Goal: Download file/media

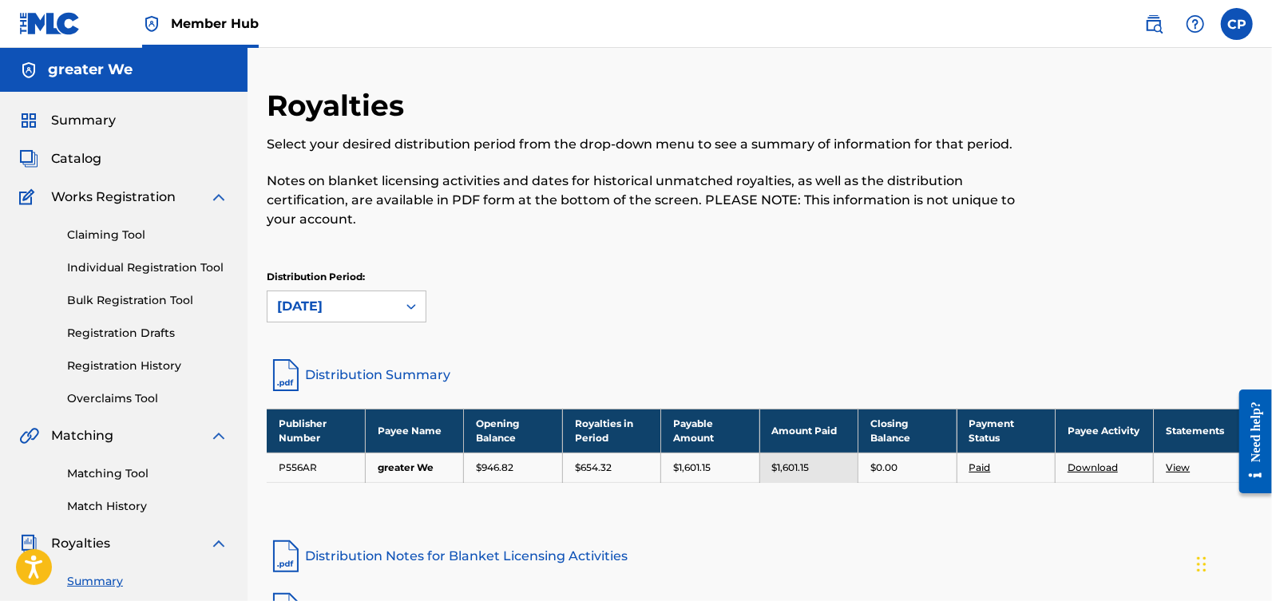
click at [137, 129] on div "Summary" at bounding box center [123, 120] width 209 height 19
click at [92, 116] on span "Summary" at bounding box center [83, 120] width 65 height 19
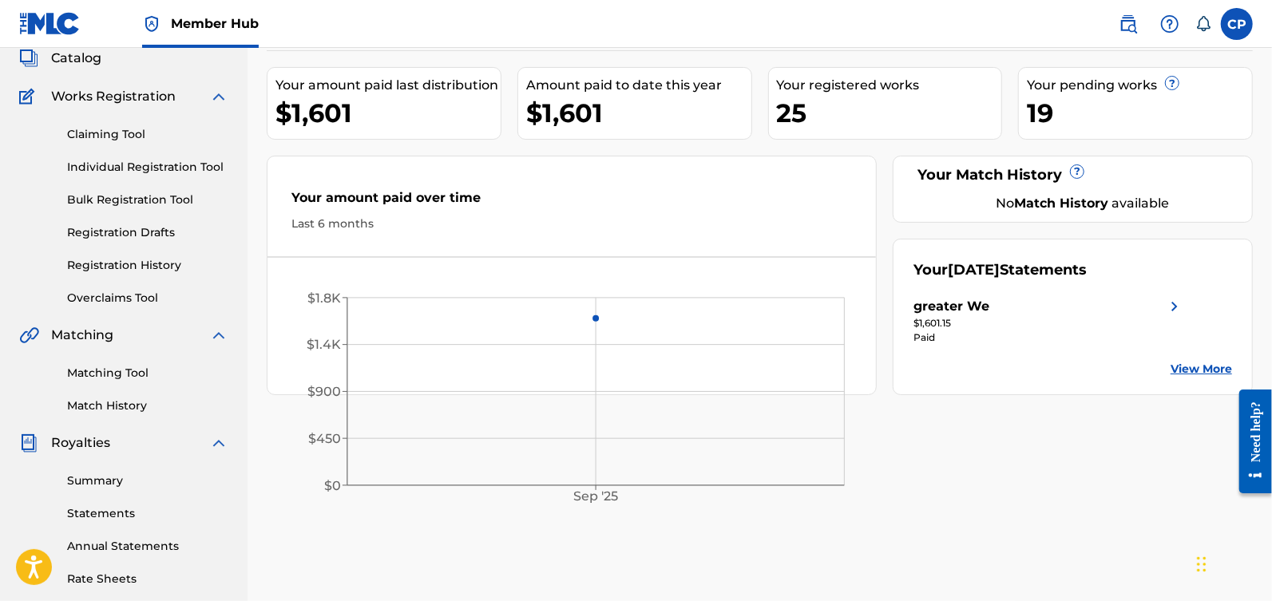
scroll to position [193, 0]
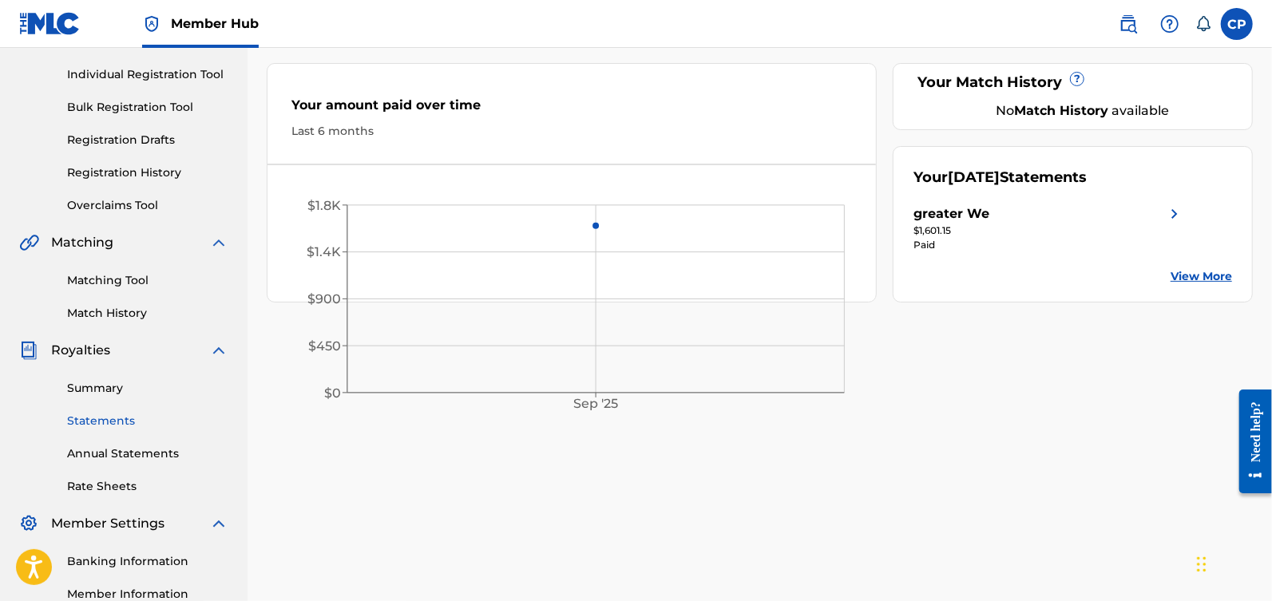
click at [97, 425] on link "Statements" at bounding box center [147, 421] width 161 height 17
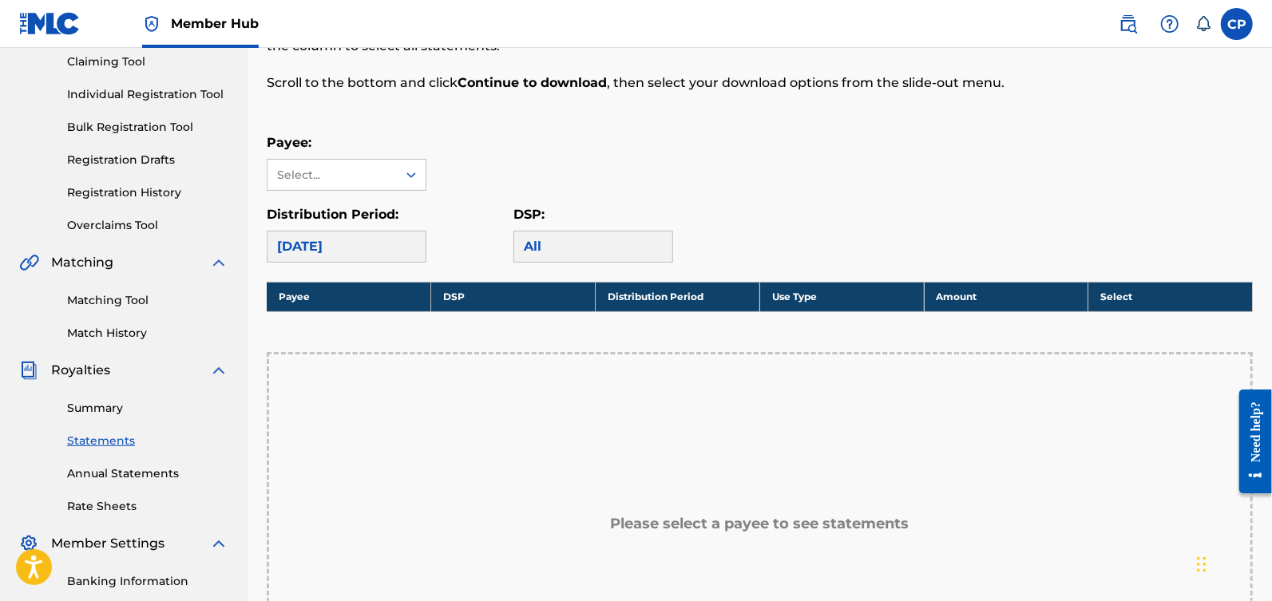
scroll to position [277, 0]
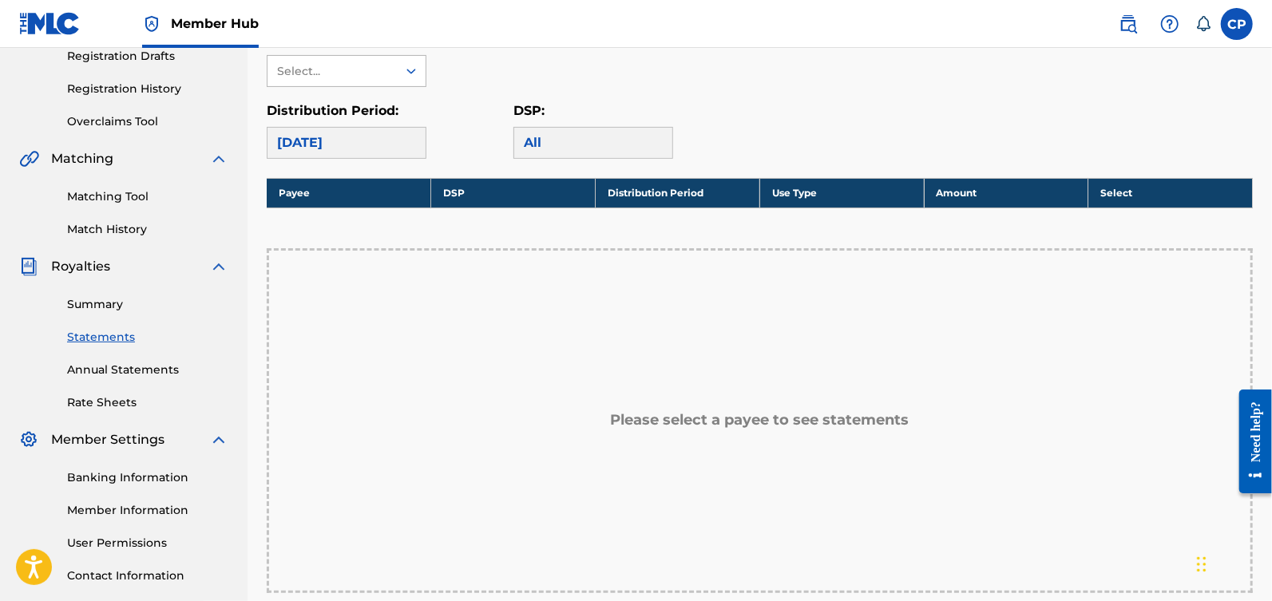
click at [400, 76] on div at bounding box center [411, 71] width 29 height 29
click at [392, 97] on div "greater We" at bounding box center [347, 107] width 158 height 40
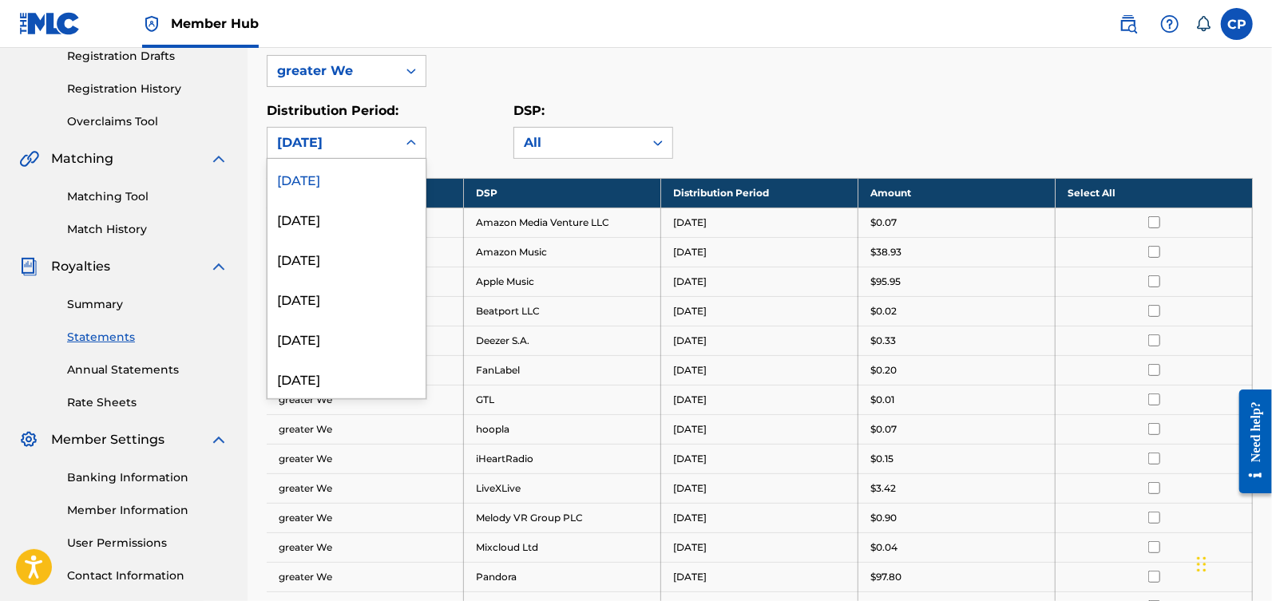
click at [416, 138] on icon at bounding box center [411, 143] width 16 height 16
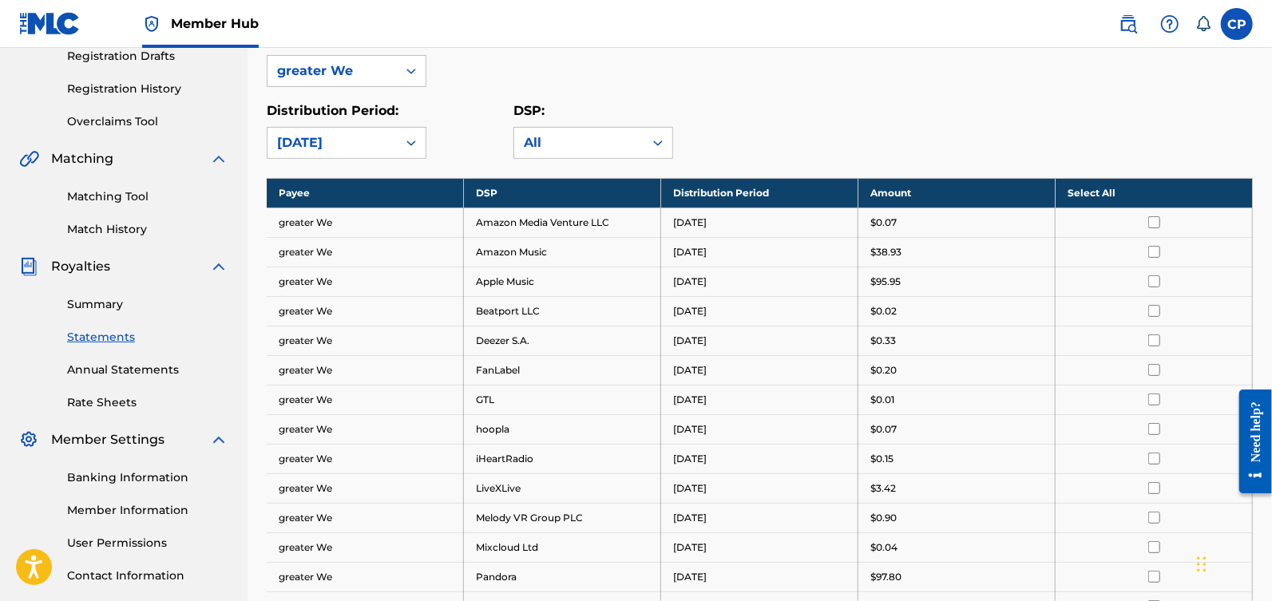
click at [761, 70] on div "Payee: greater We" at bounding box center [760, 58] width 986 height 57
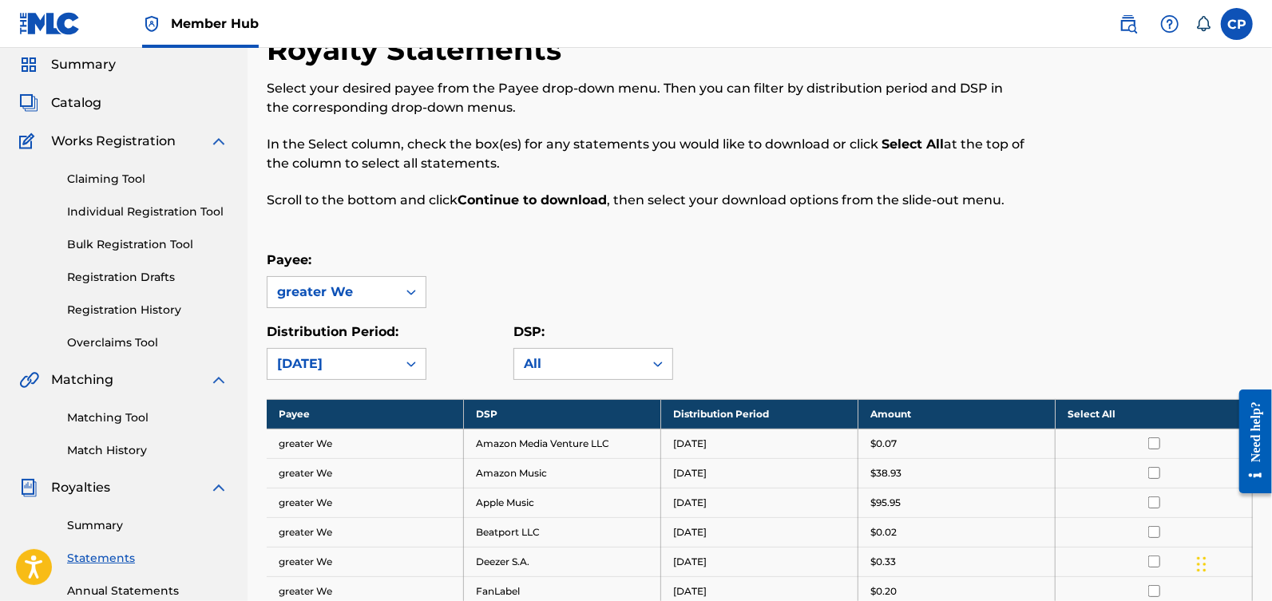
scroll to position [0, 0]
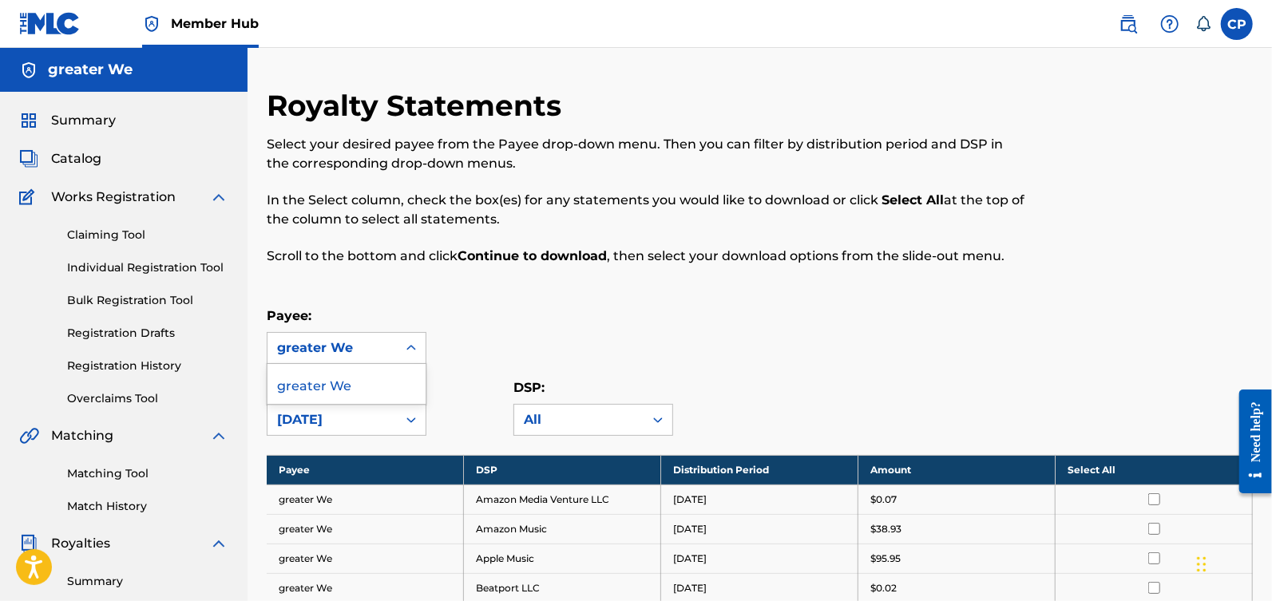
click at [403, 353] on icon at bounding box center [411, 348] width 16 height 16
click at [459, 336] on div "Payee: greater We, 1 of 1. 1 result available. Use Up and Down to choose option…" at bounding box center [760, 335] width 986 height 57
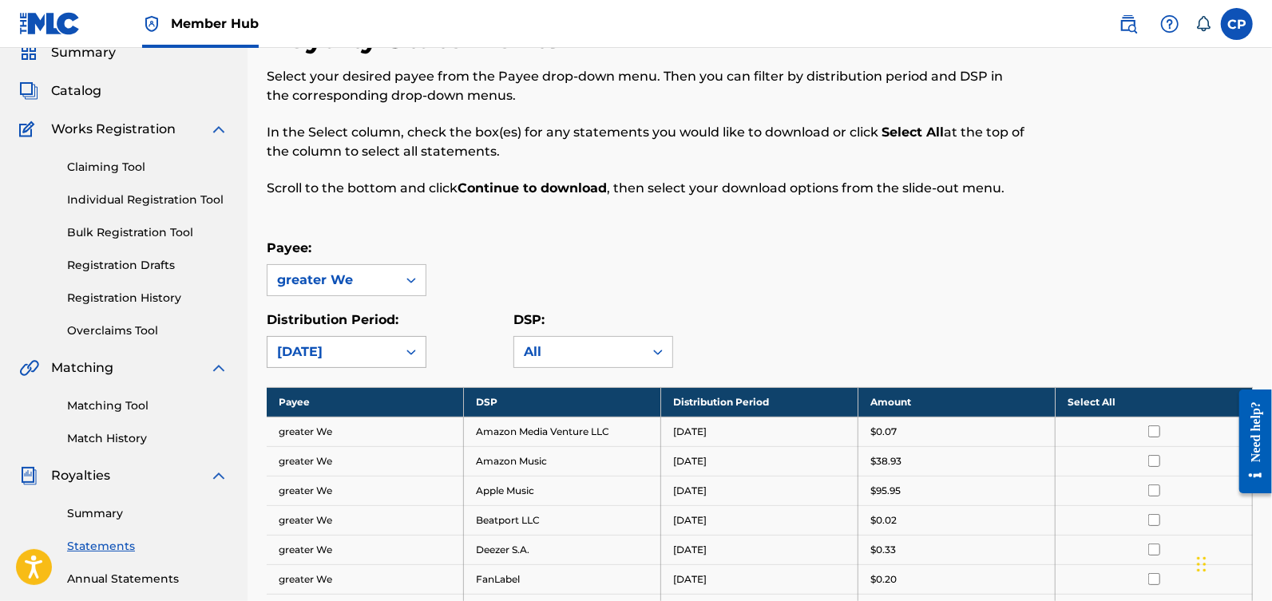
click at [416, 368] on div "[DATE]" at bounding box center [347, 352] width 160 height 32
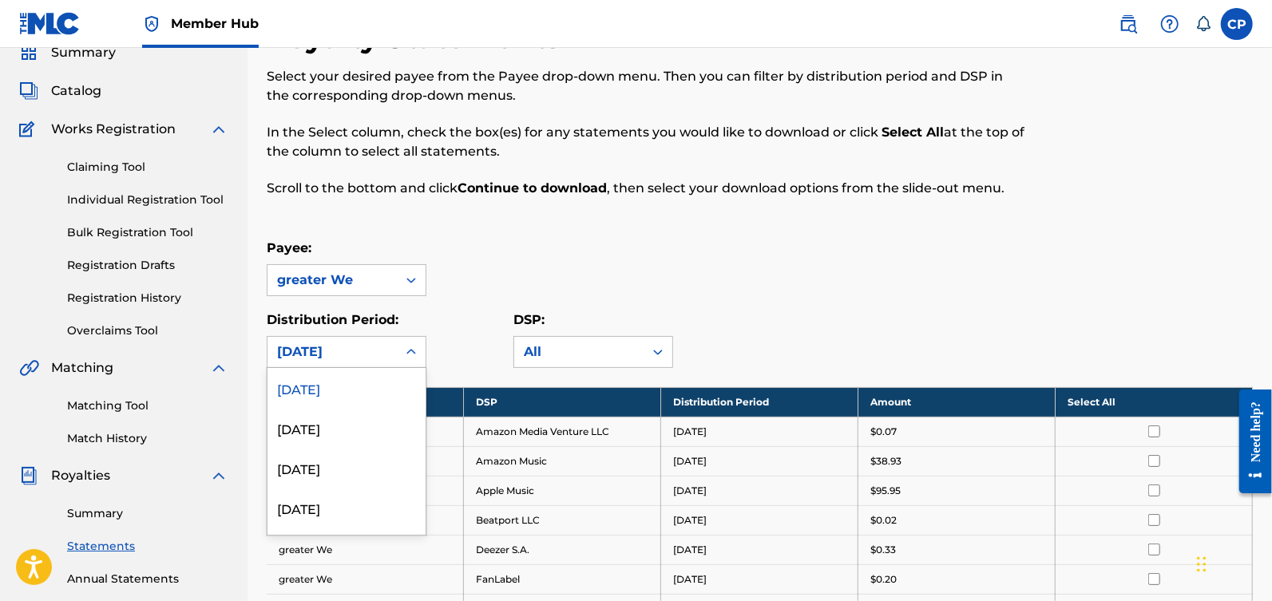
scroll to position [73, 0]
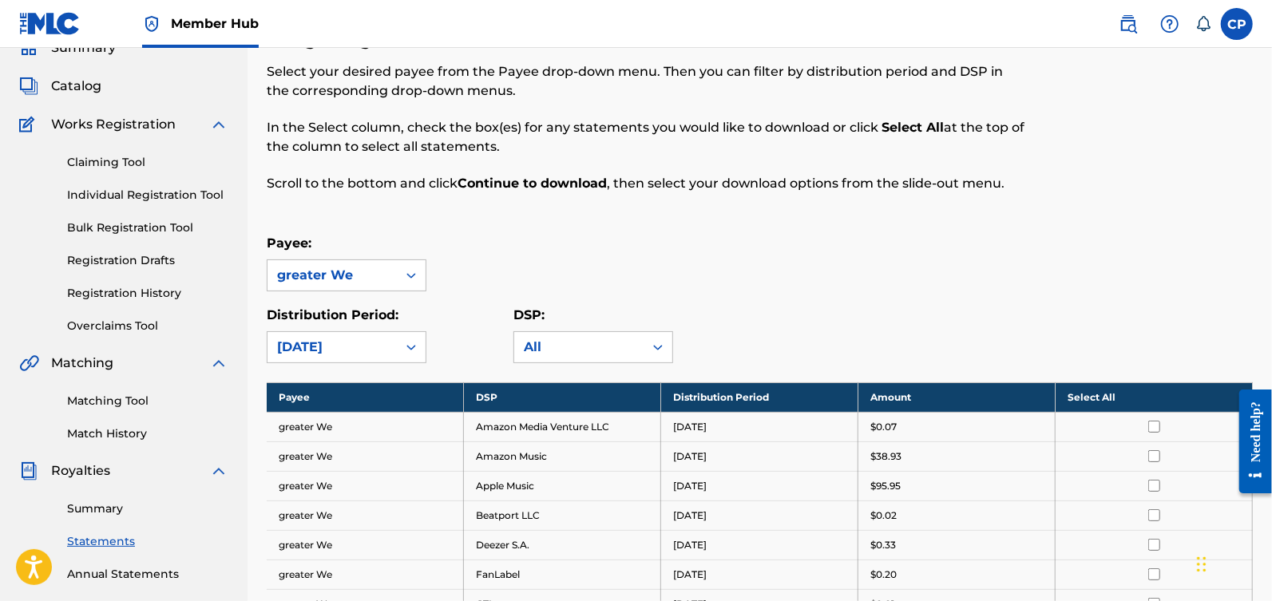
click at [456, 339] on div "Distribution Period: [DATE]" at bounding box center [390, 334] width 247 height 57
click at [605, 347] on div "All" at bounding box center [579, 347] width 110 height 19
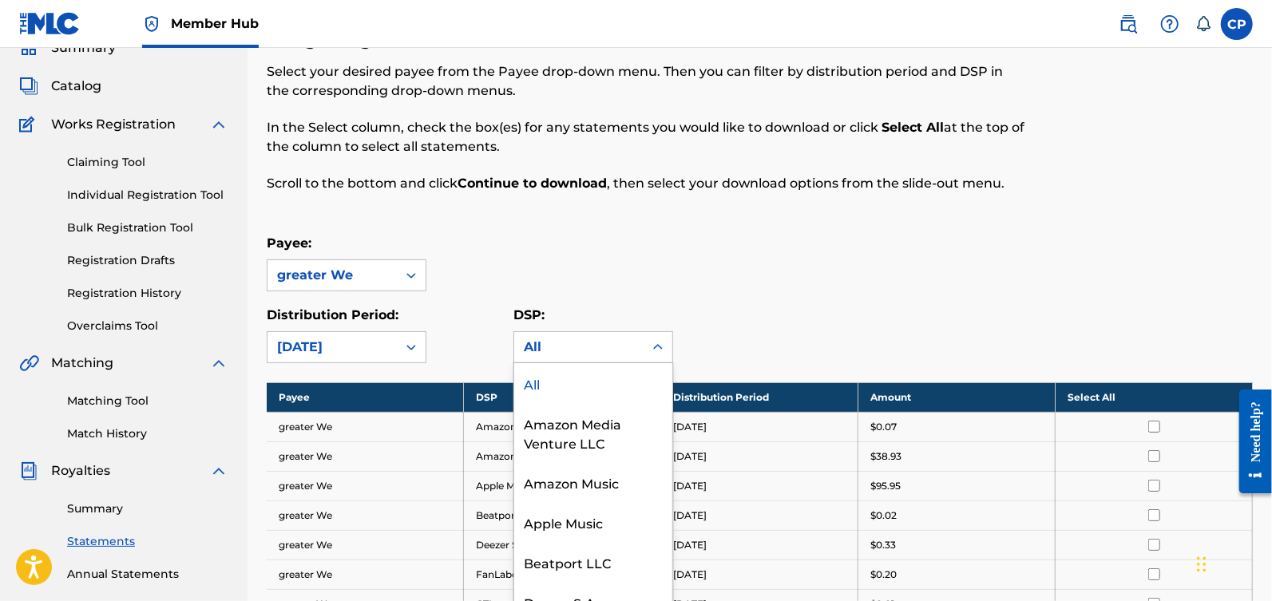
click at [597, 378] on div "All" at bounding box center [593, 383] width 158 height 40
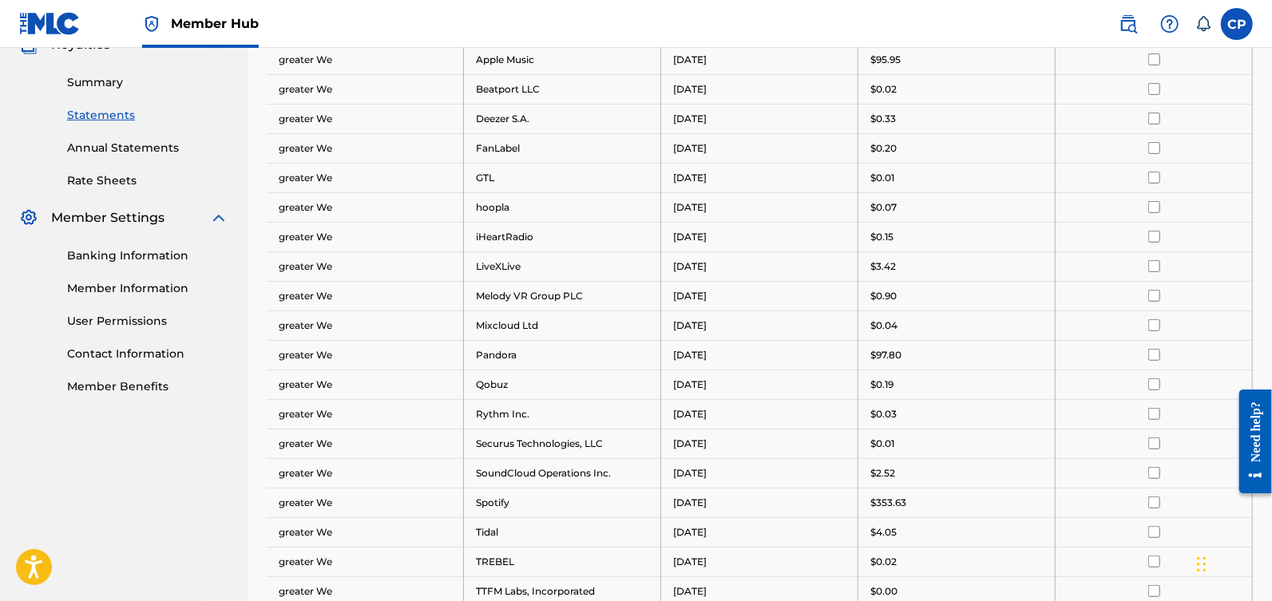
scroll to position [0, 0]
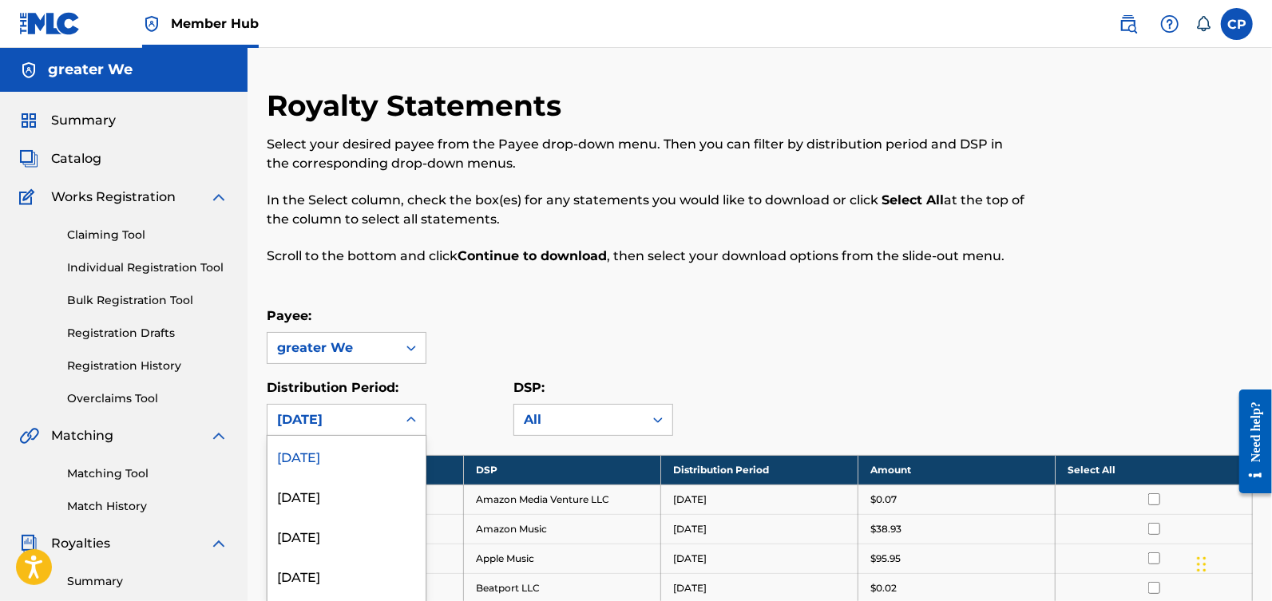
click at [402, 425] on div "September 2025, 1 of 54. 54 results available. Use Up and Down to choose option…" at bounding box center [347, 420] width 160 height 32
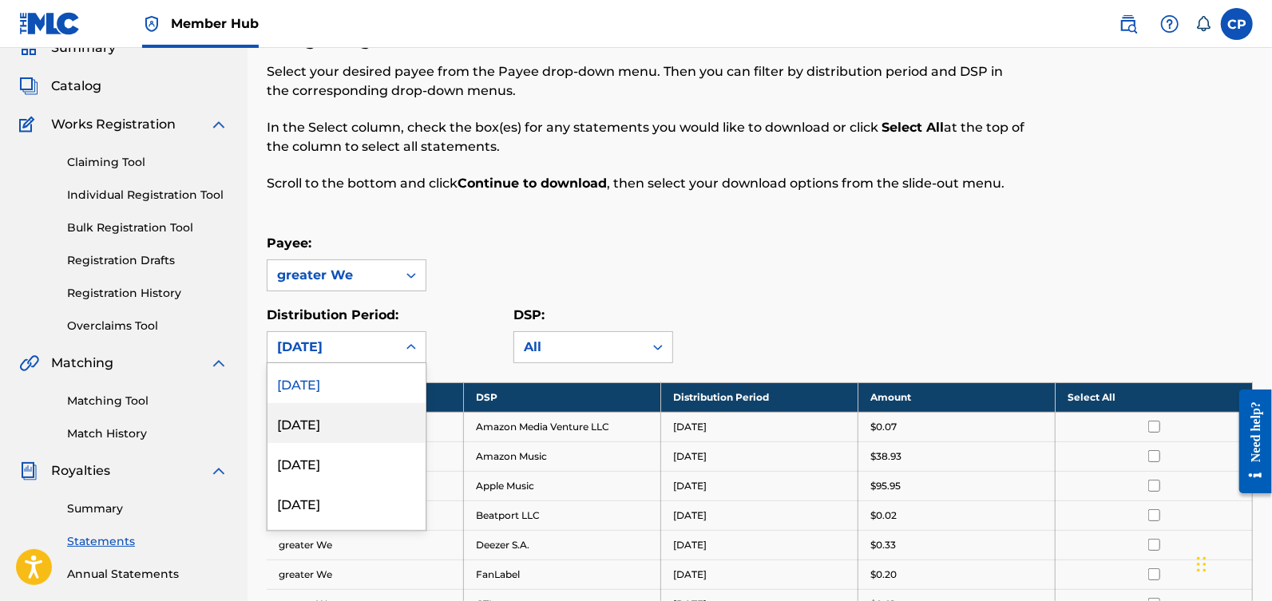
click at [375, 416] on div "August 2025" at bounding box center [347, 423] width 158 height 40
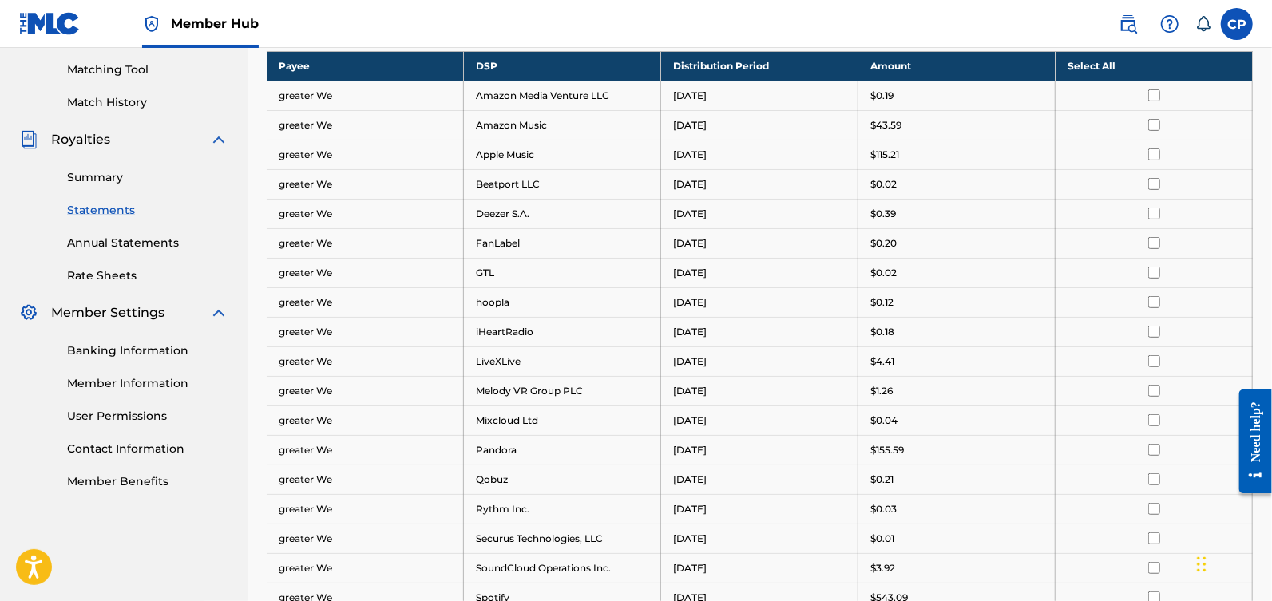
scroll to position [0, 0]
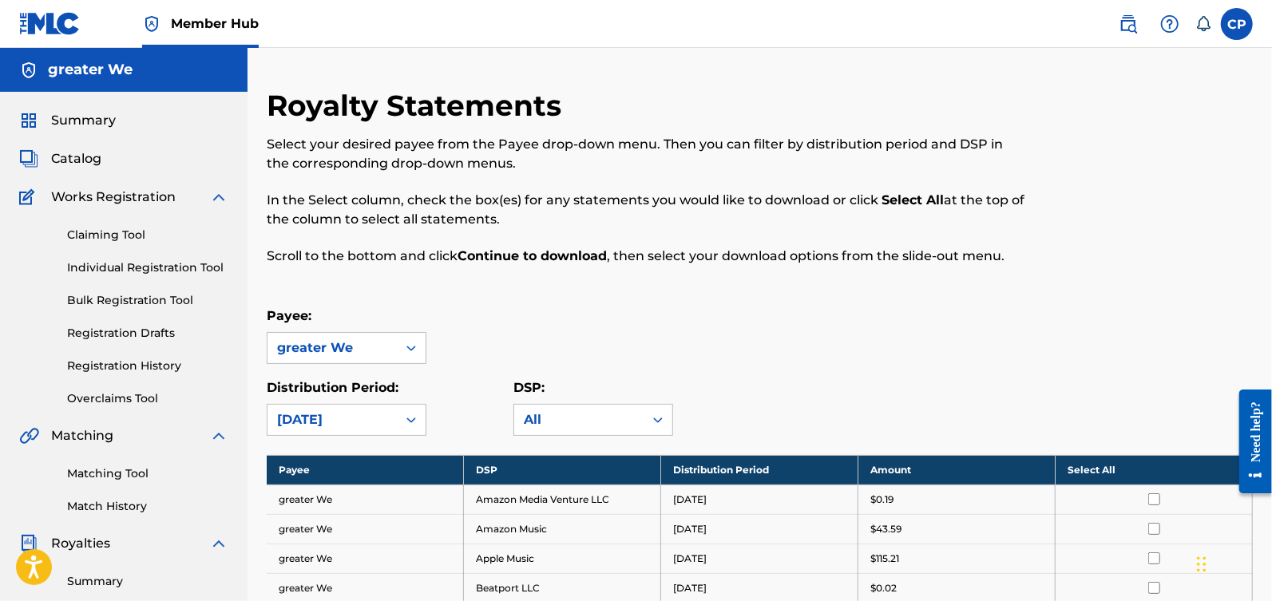
click at [398, 405] on div "option August 2025, selected. August 2025" at bounding box center [347, 420] width 160 height 32
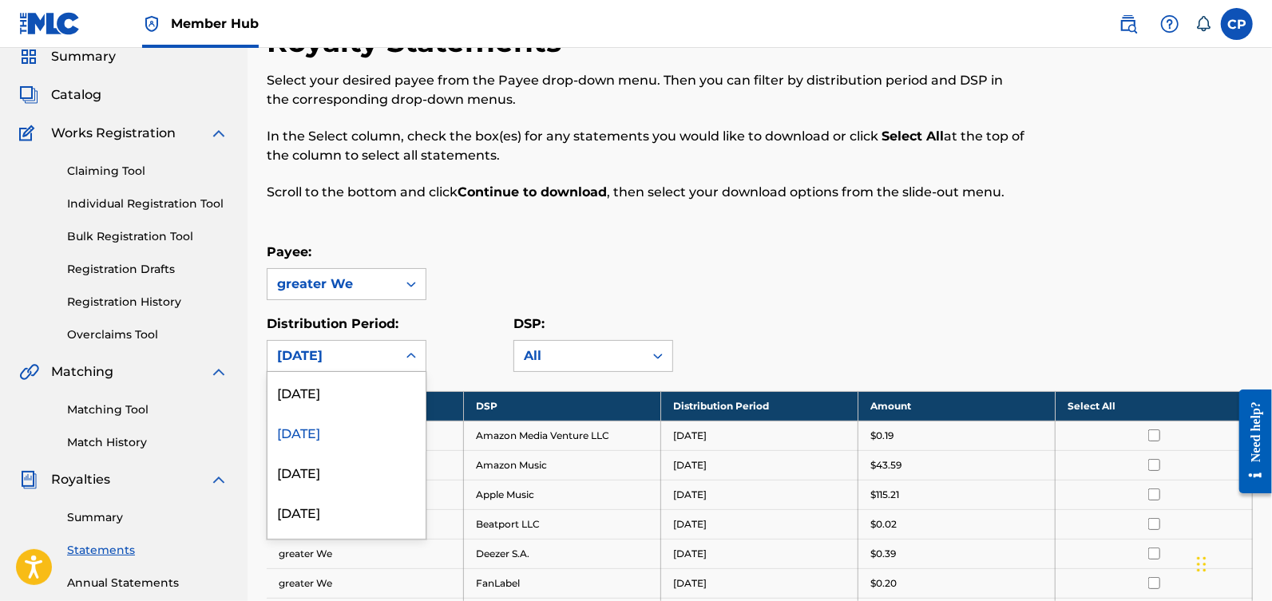
scroll to position [73, 0]
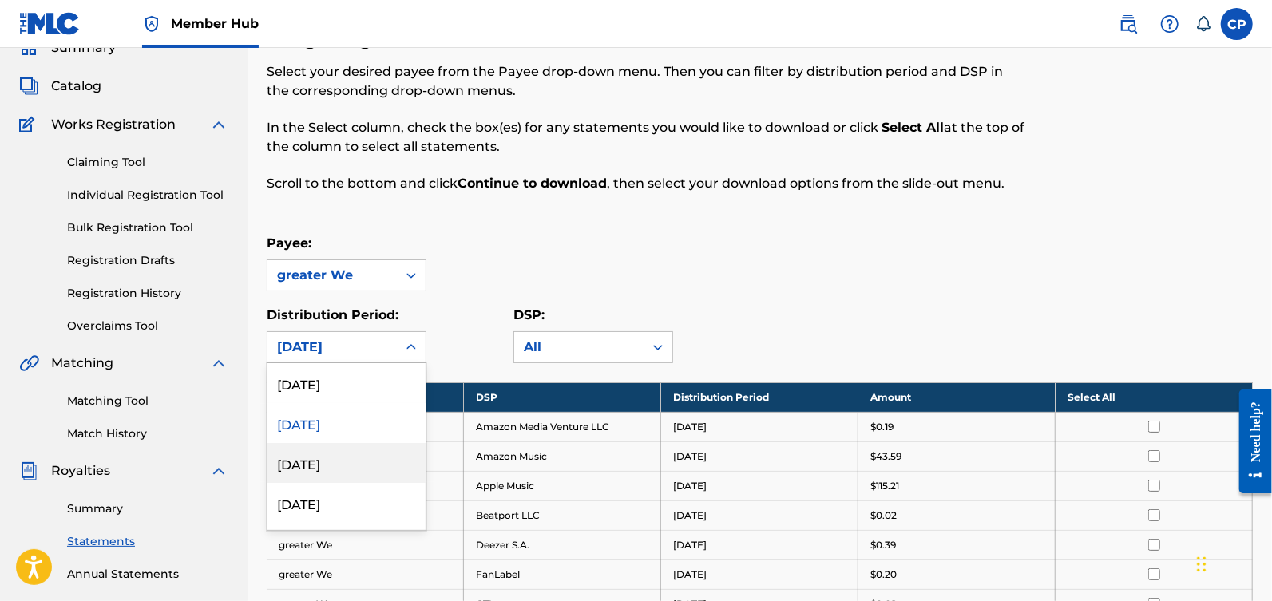
click at [376, 452] on div "July 2025" at bounding box center [347, 463] width 158 height 40
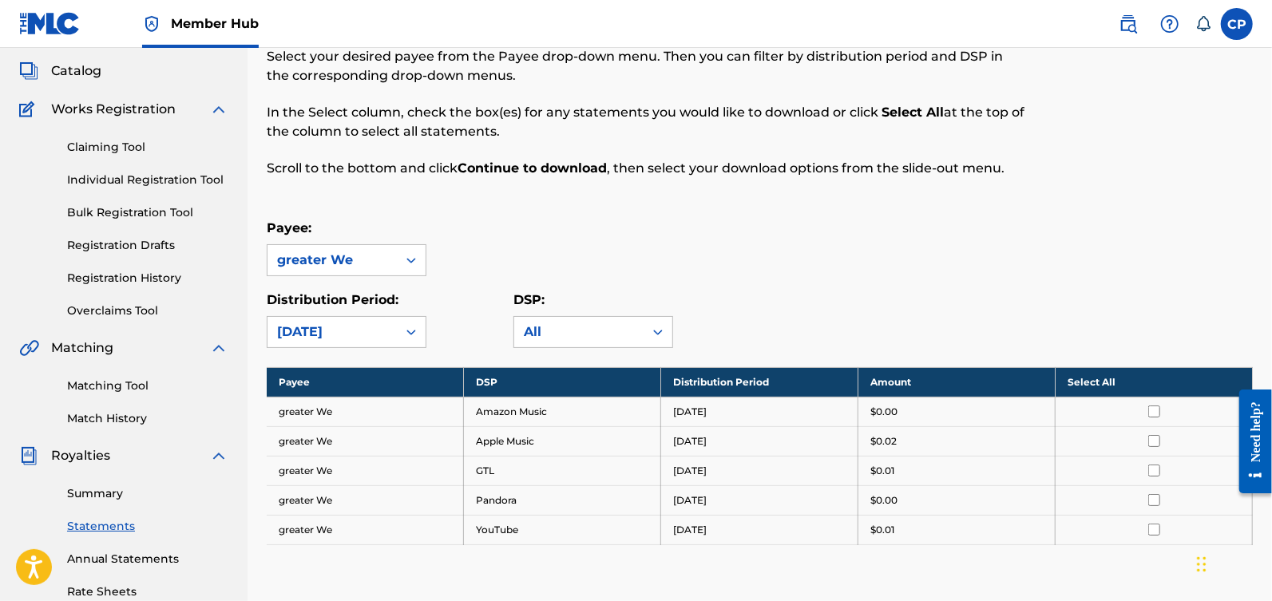
scroll to position [93, 0]
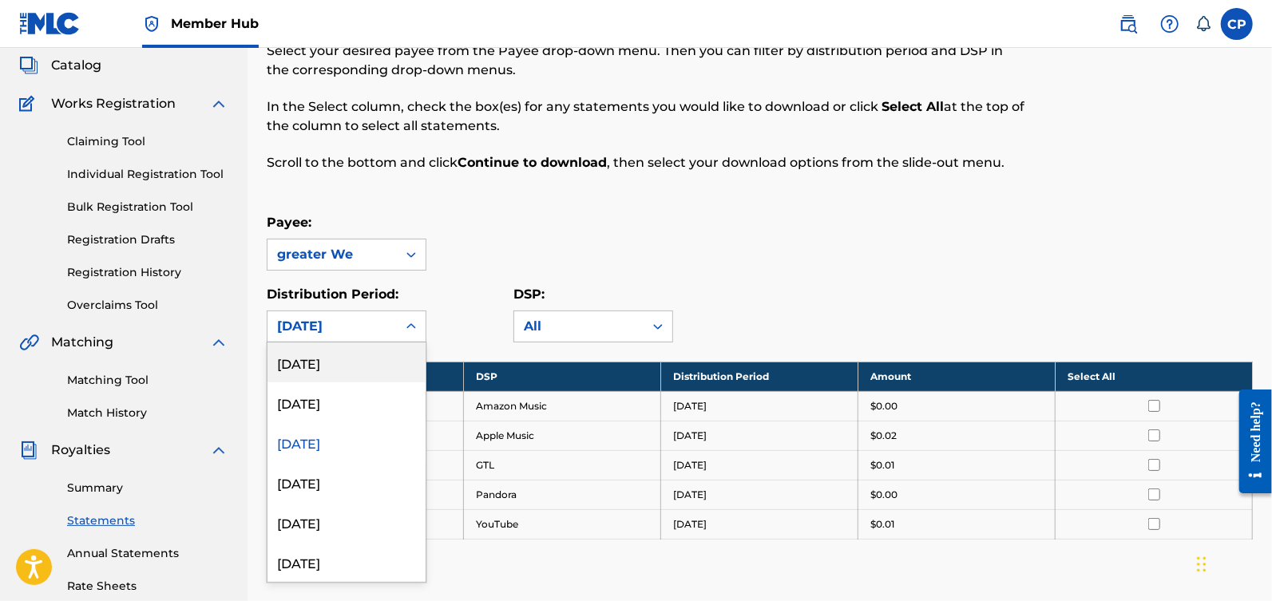
click at [399, 335] on div at bounding box center [411, 326] width 29 height 29
click at [376, 483] on div "June 2025" at bounding box center [347, 482] width 158 height 40
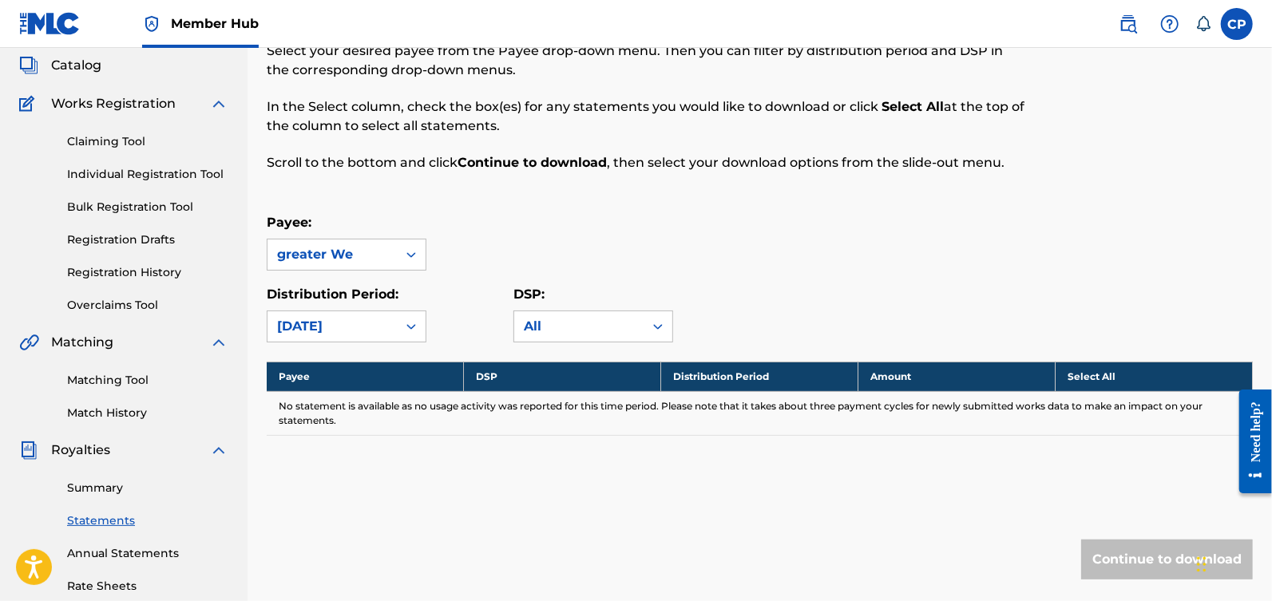
click at [410, 324] on icon at bounding box center [411, 327] width 10 height 6
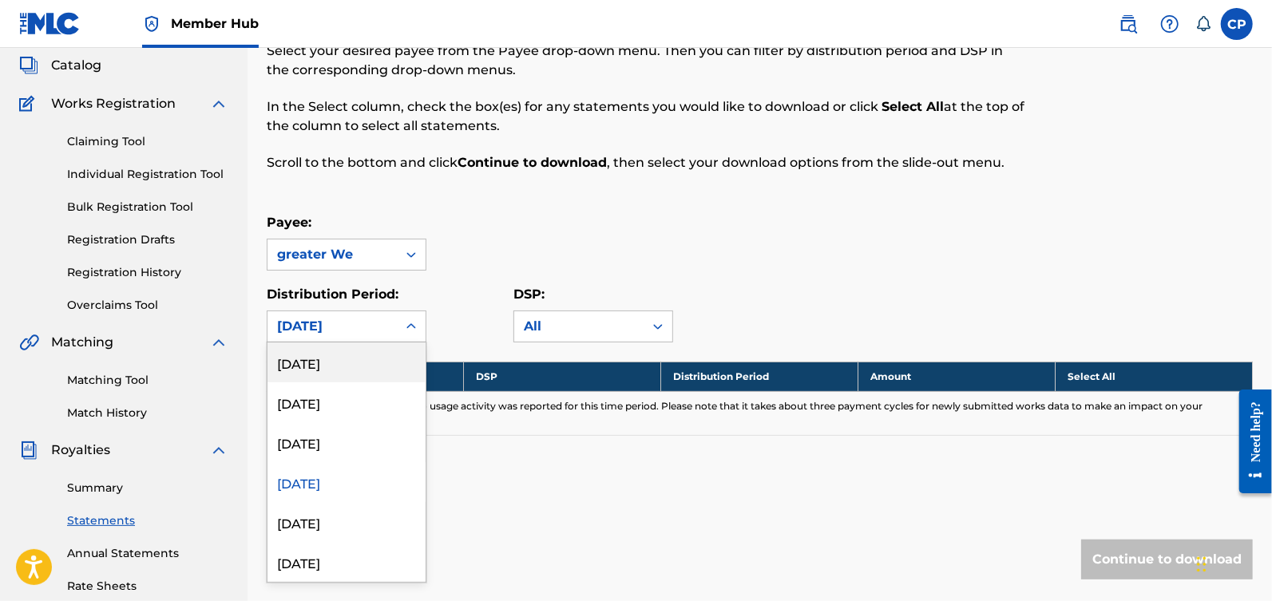
click at [391, 361] on div "[DATE]" at bounding box center [347, 363] width 158 height 40
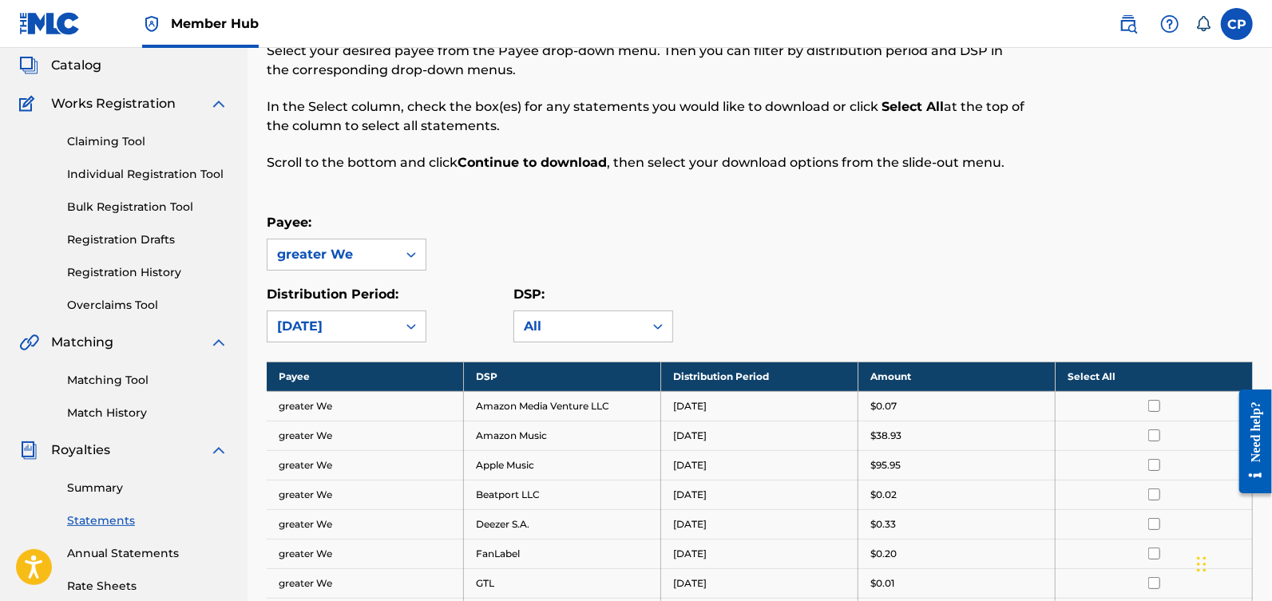
click at [1136, 377] on th "Select All" at bounding box center [1154, 377] width 197 height 30
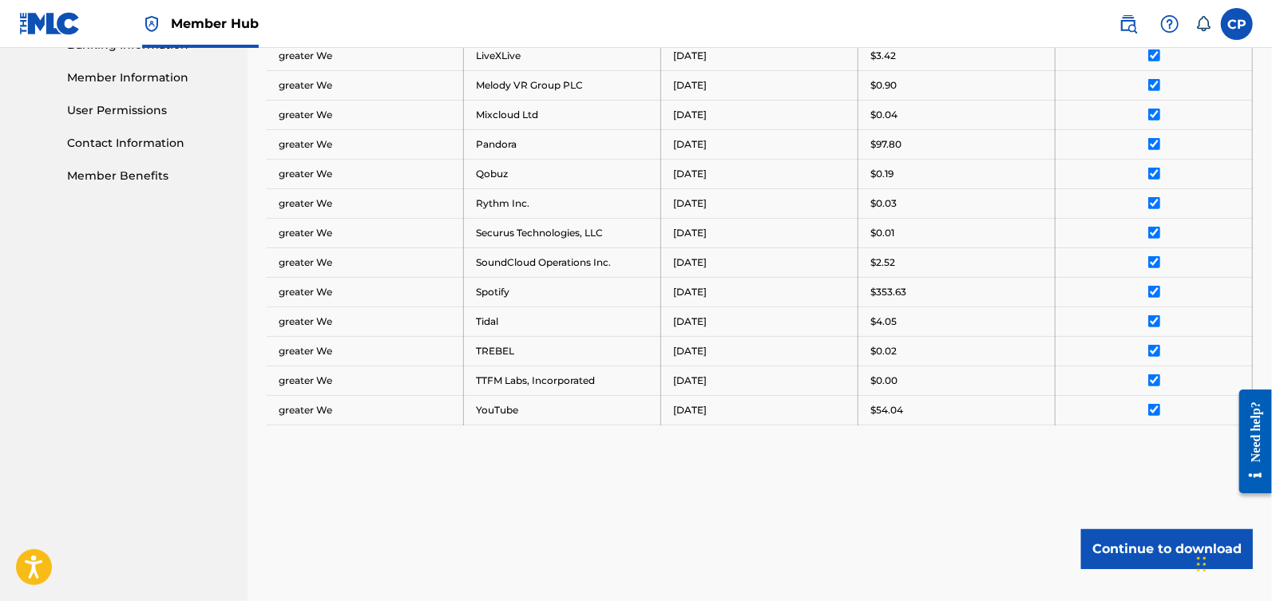
scroll to position [807, 0]
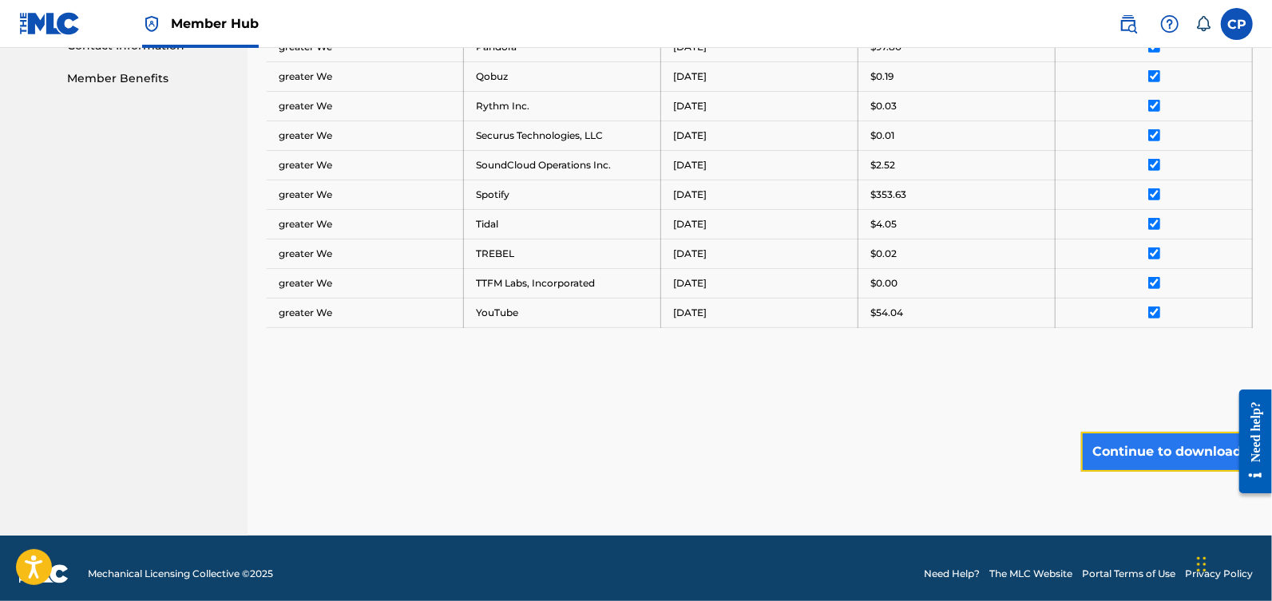
click at [1132, 444] on button "Continue to download" at bounding box center [1167, 452] width 172 height 40
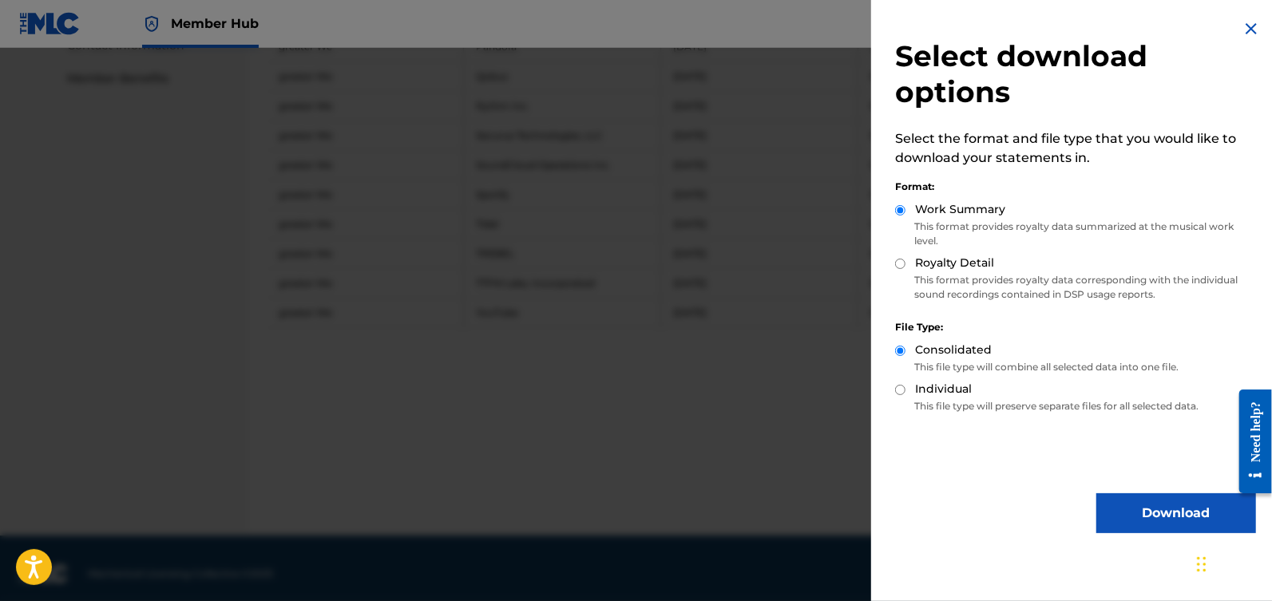
click at [901, 264] on input "Royalty Detail" at bounding box center [900, 264] width 10 height 10
radio input "true"
click at [900, 209] on input "Work Summary" at bounding box center [900, 210] width 10 height 10
radio input "true"
click at [1141, 512] on button "Download" at bounding box center [1176, 513] width 160 height 40
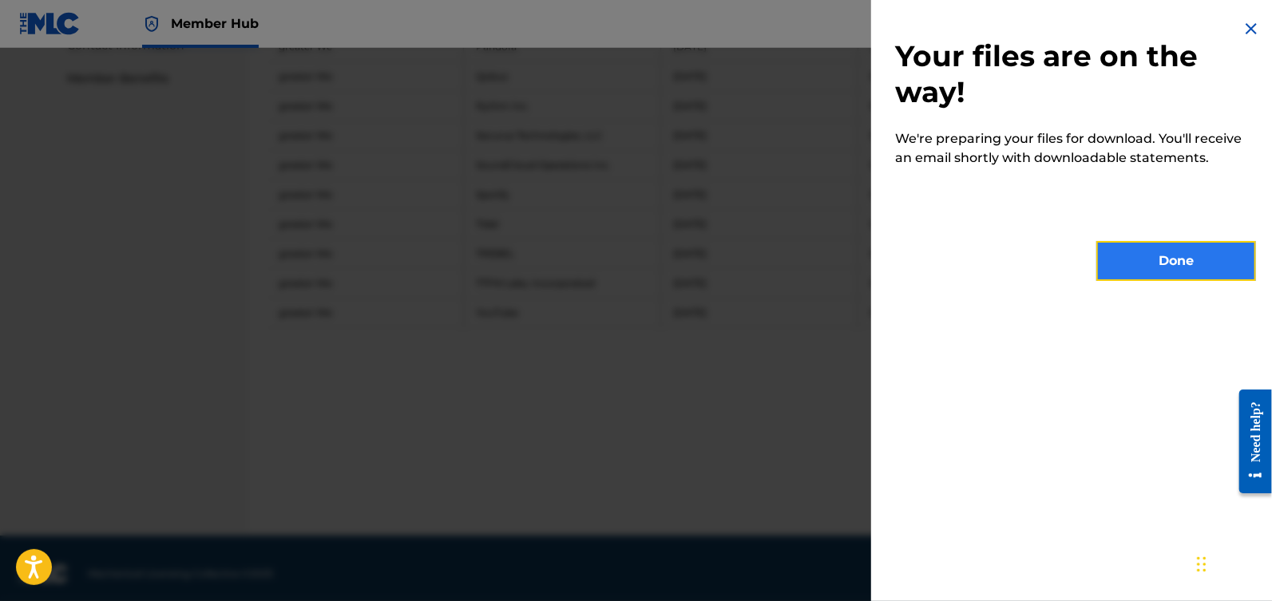
click at [1159, 272] on button "Done" at bounding box center [1176, 261] width 160 height 40
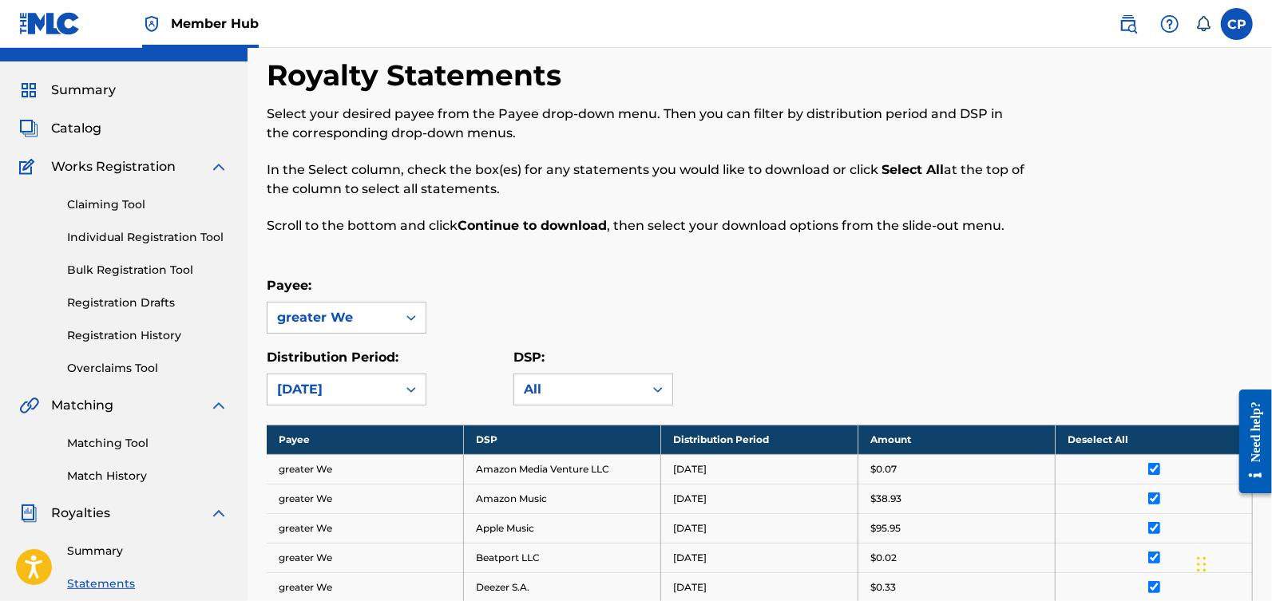
scroll to position [0, 0]
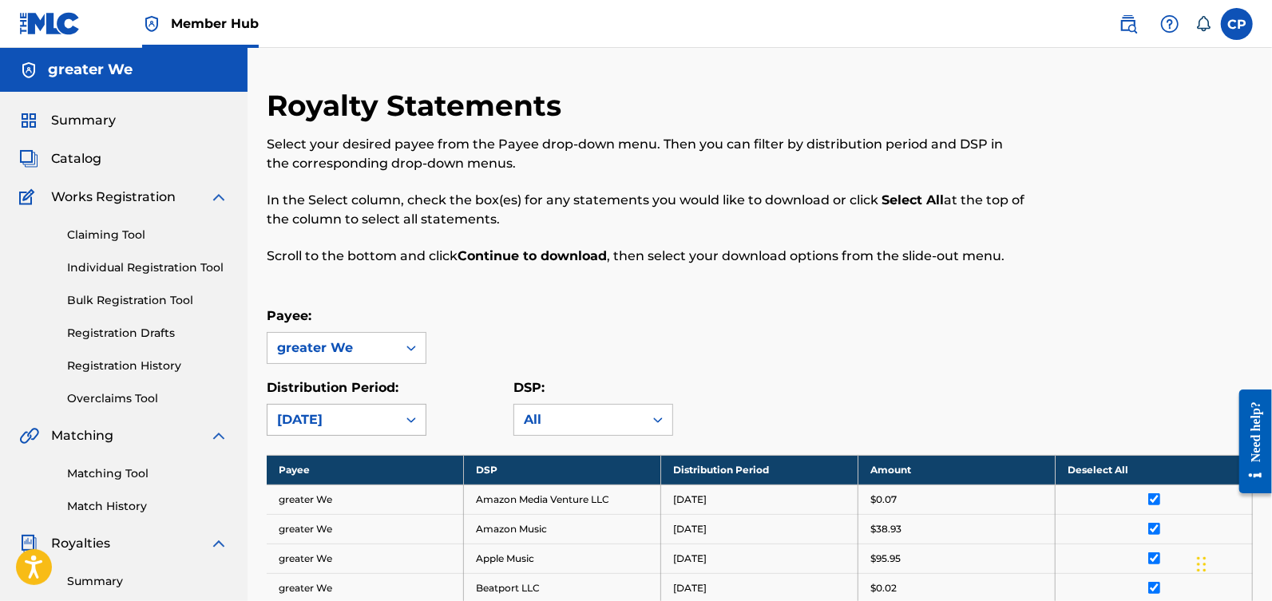
click at [408, 421] on div "[DATE]" at bounding box center [347, 420] width 160 height 32
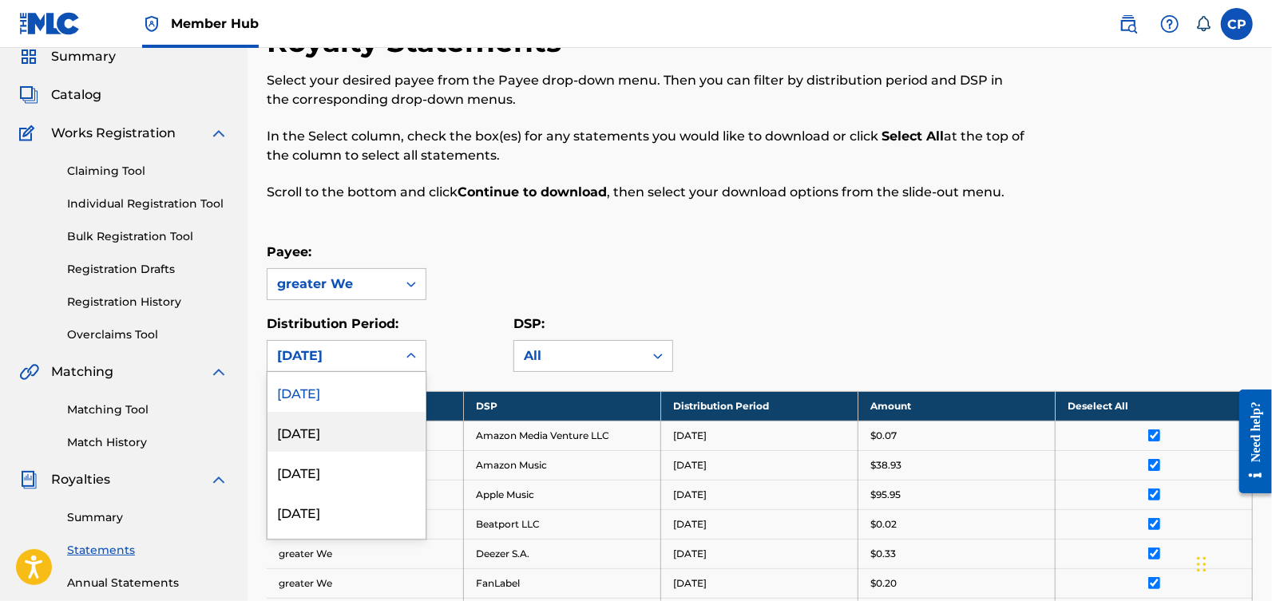
scroll to position [73, 0]
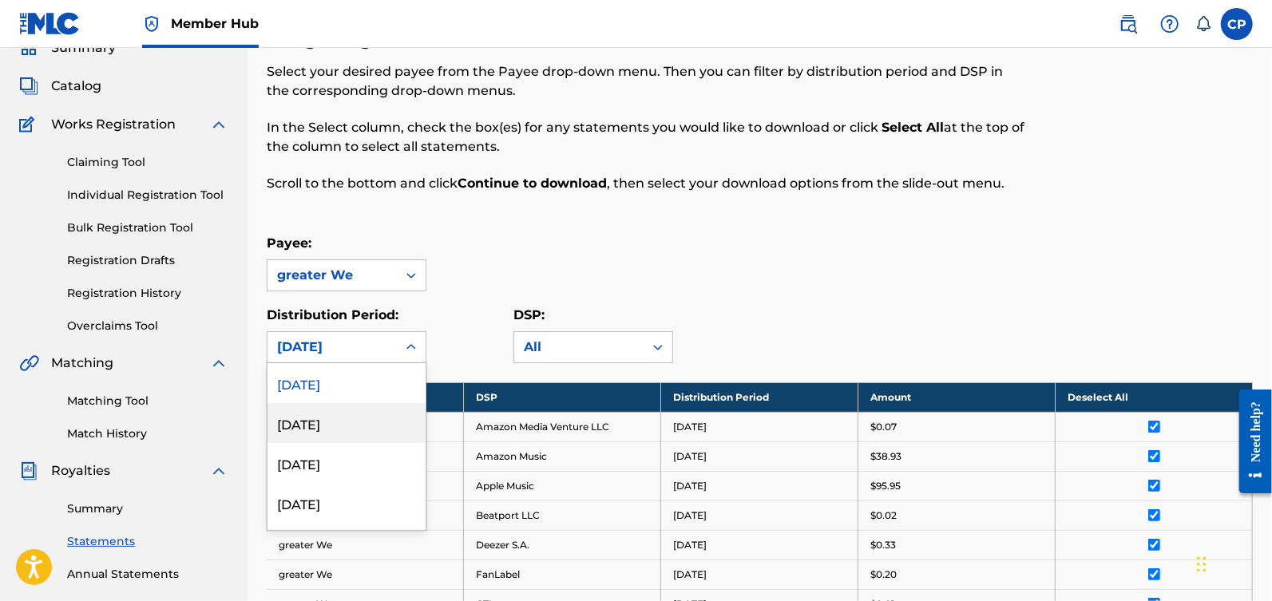
click at [389, 418] on div "August 2025" at bounding box center [347, 423] width 158 height 40
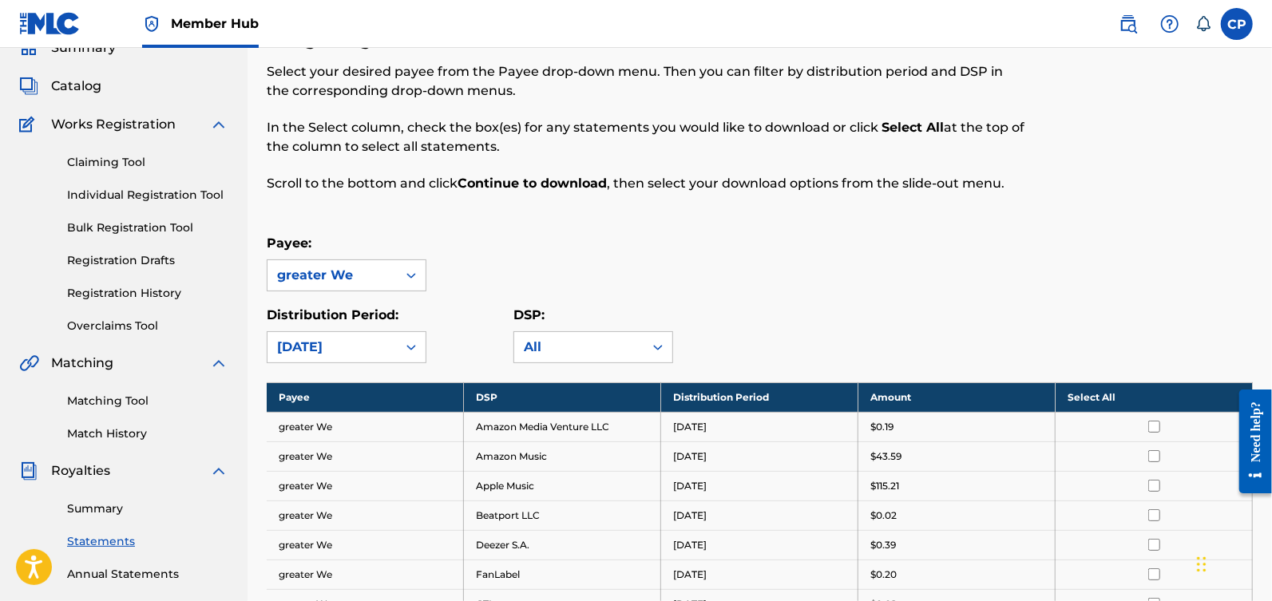
click at [1123, 388] on th "Select All" at bounding box center [1154, 397] width 197 height 30
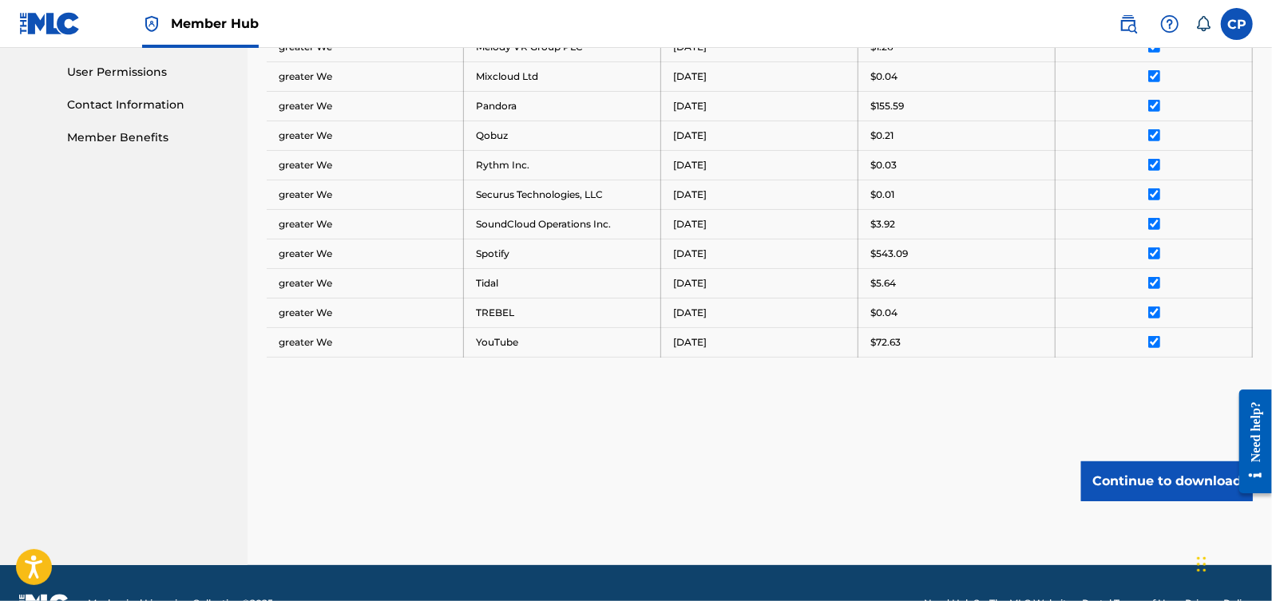
scroll to position [759, 0]
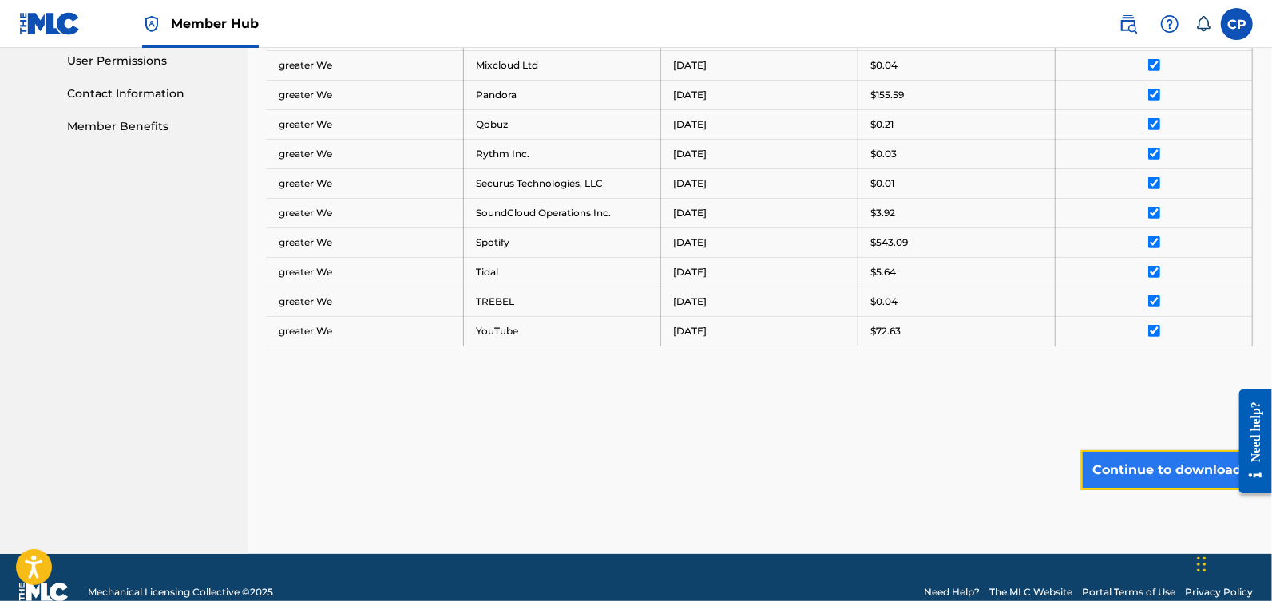
click at [1146, 464] on button "Continue to download" at bounding box center [1167, 470] width 172 height 40
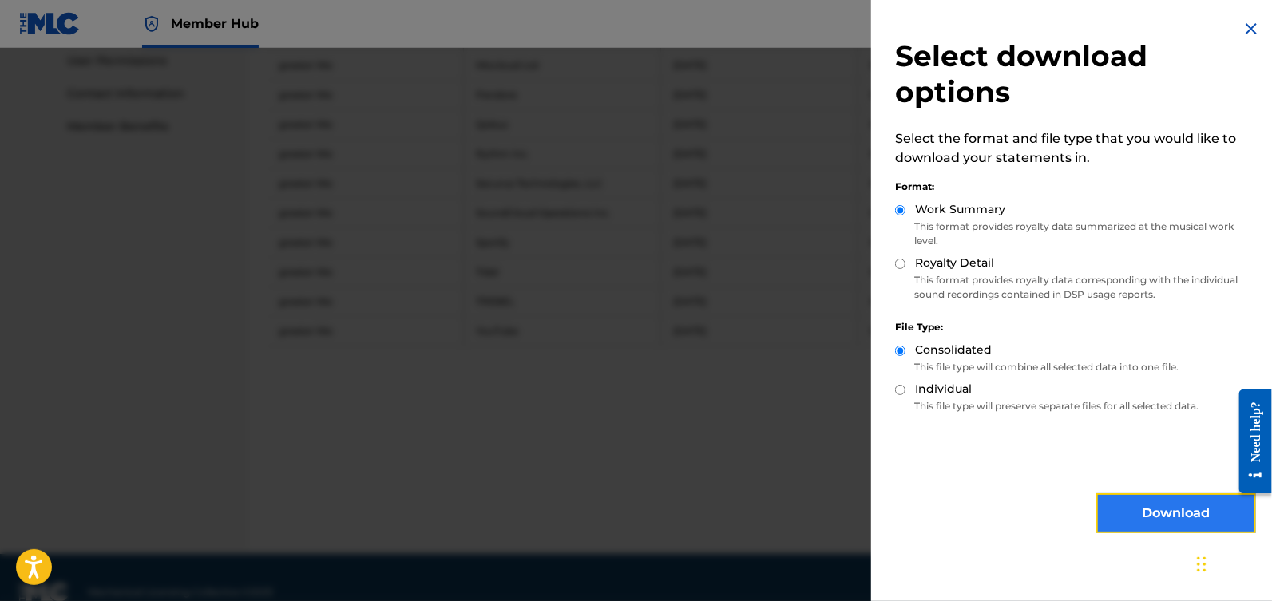
click at [1146, 513] on button "Download" at bounding box center [1176, 513] width 160 height 40
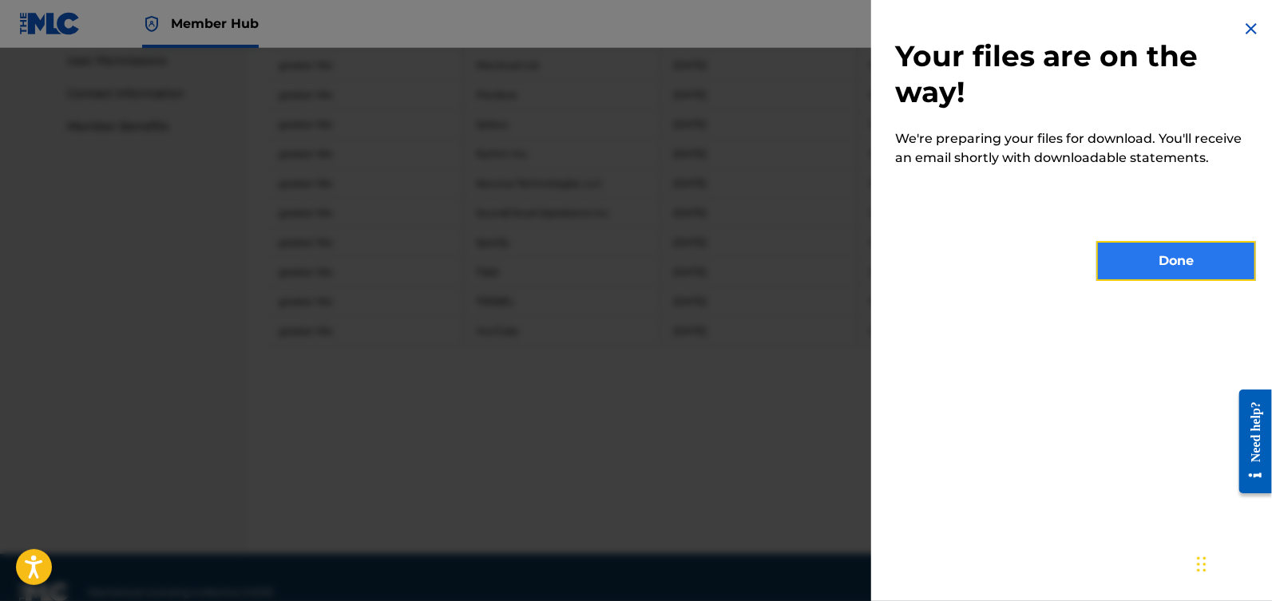
click at [1162, 261] on button "Done" at bounding box center [1176, 261] width 160 height 40
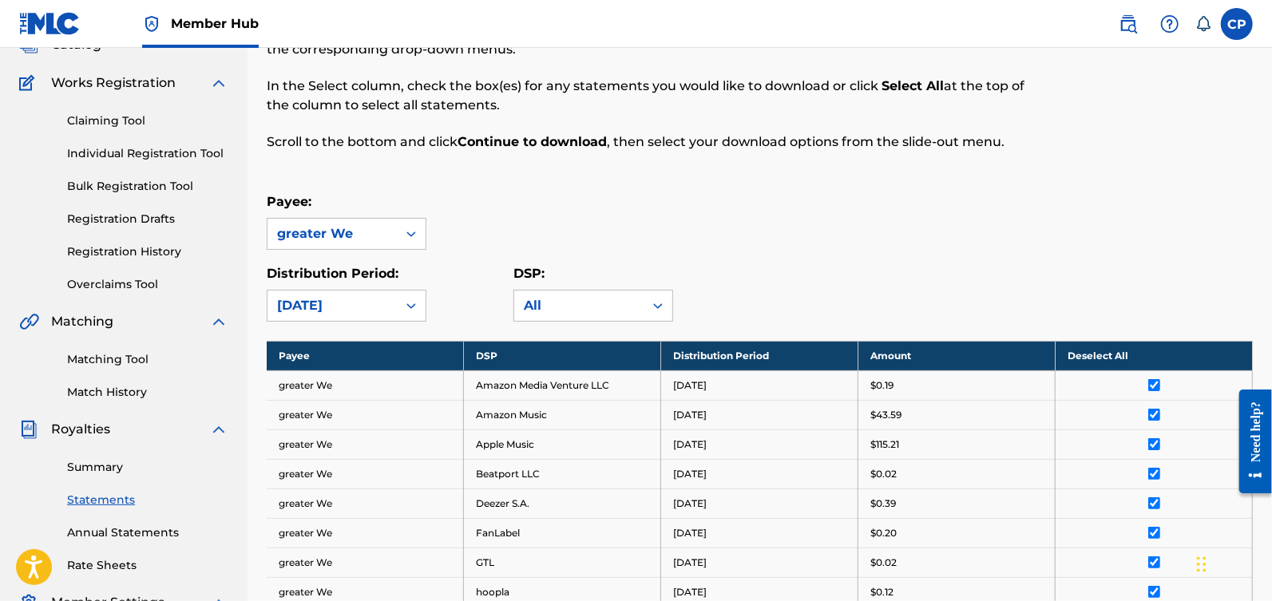
scroll to position [200, 0]
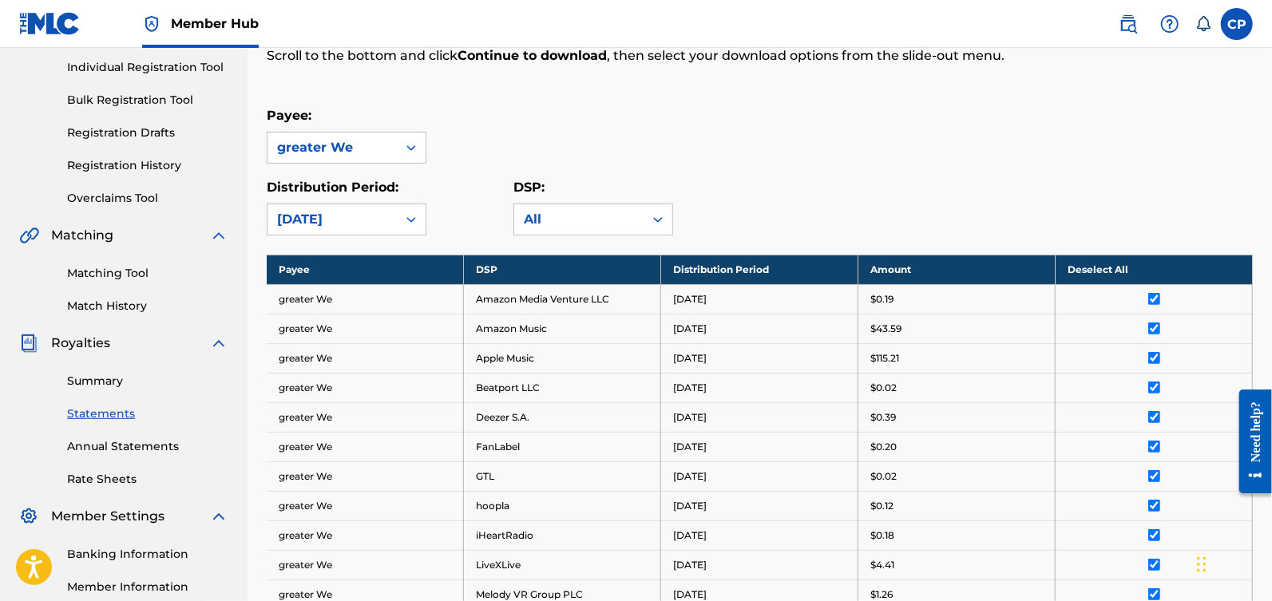
click at [83, 347] on span "Royalties" at bounding box center [80, 343] width 59 height 19
click at [85, 378] on link "Summary" at bounding box center [147, 381] width 161 height 17
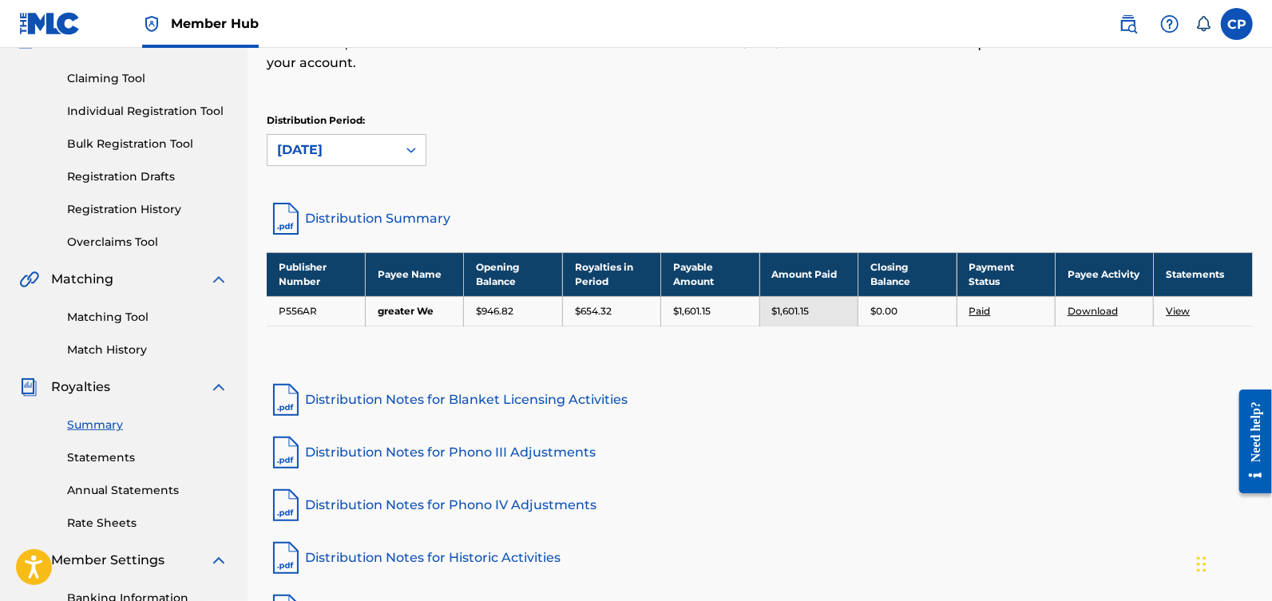
scroll to position [158, 0]
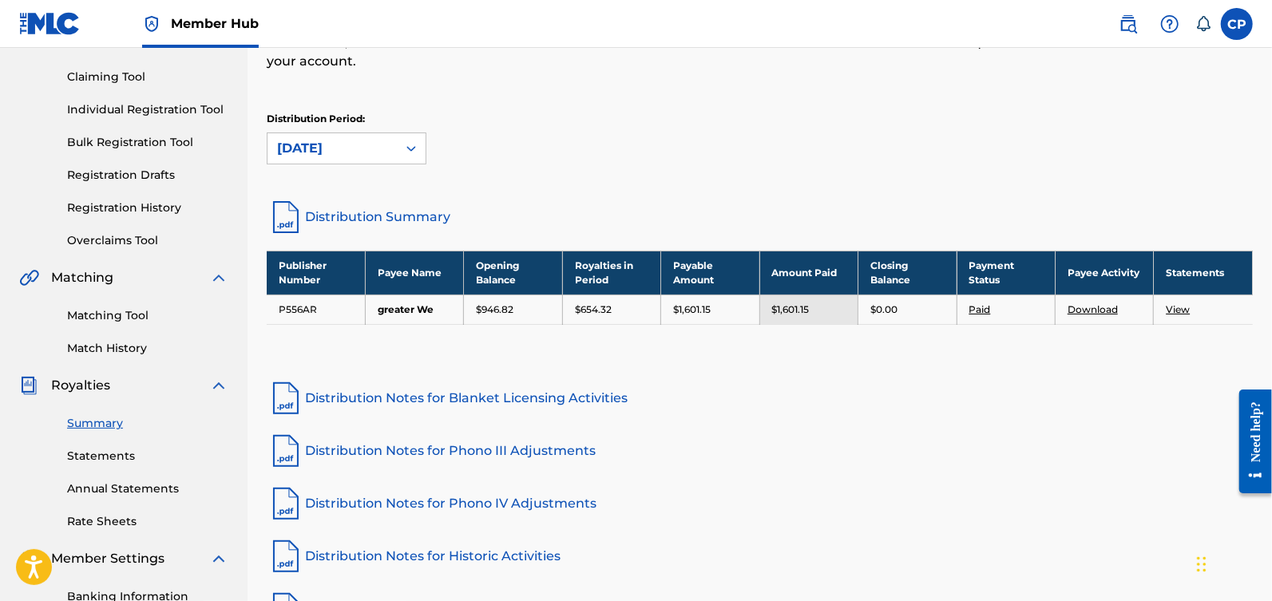
click at [376, 214] on link "Distribution Summary" at bounding box center [760, 217] width 986 height 38
click at [397, 153] on div at bounding box center [411, 148] width 29 height 29
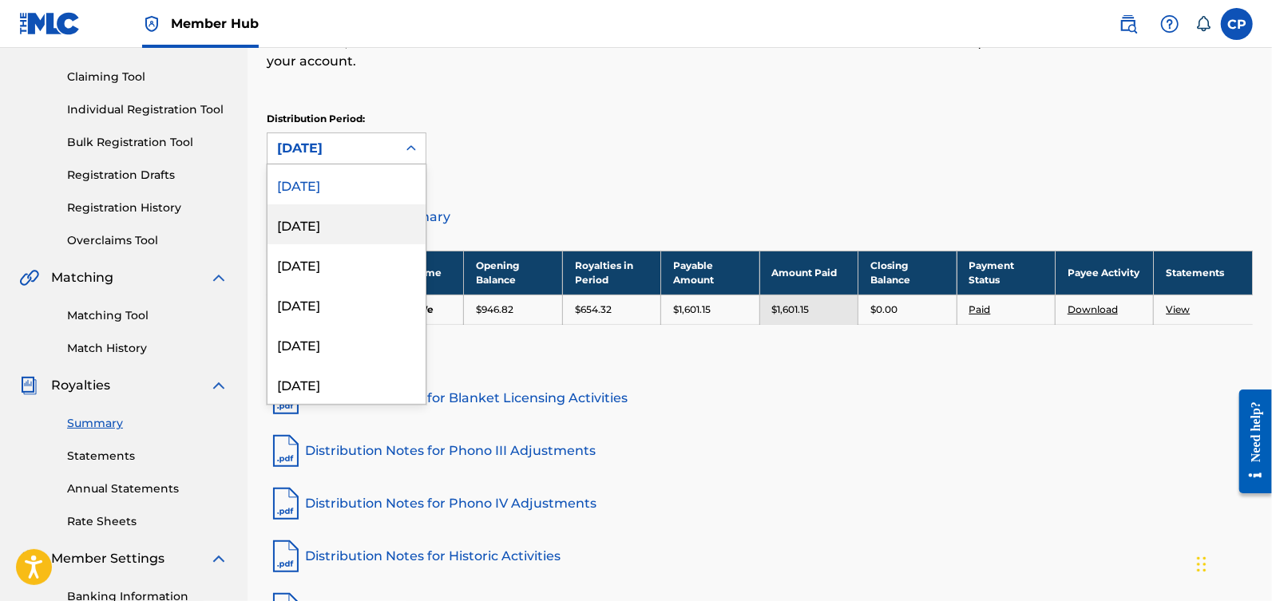
click at [360, 218] on div "August 2025" at bounding box center [347, 224] width 158 height 40
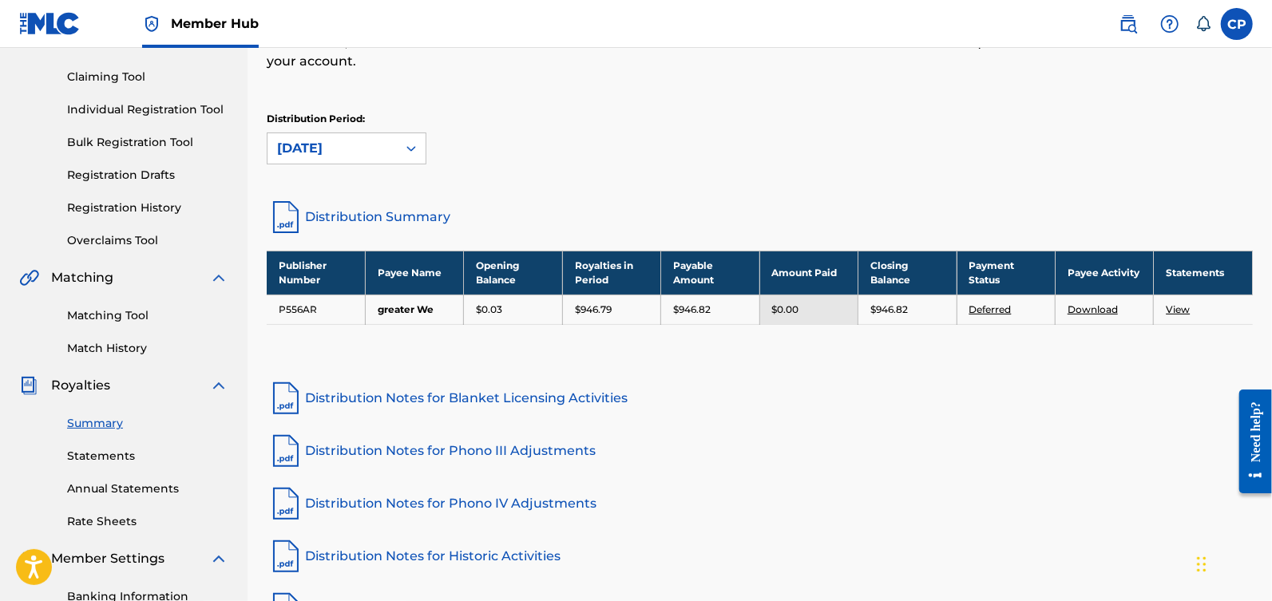
click at [418, 218] on link "Distribution Summary" at bounding box center [760, 217] width 986 height 38
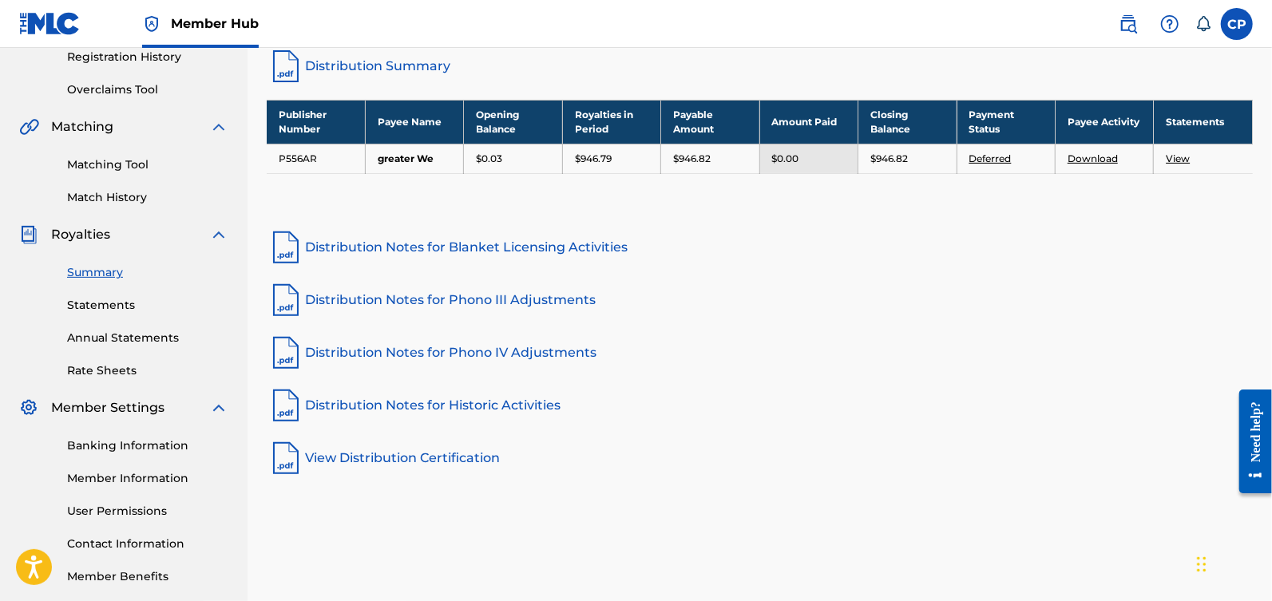
scroll to position [388, 0]
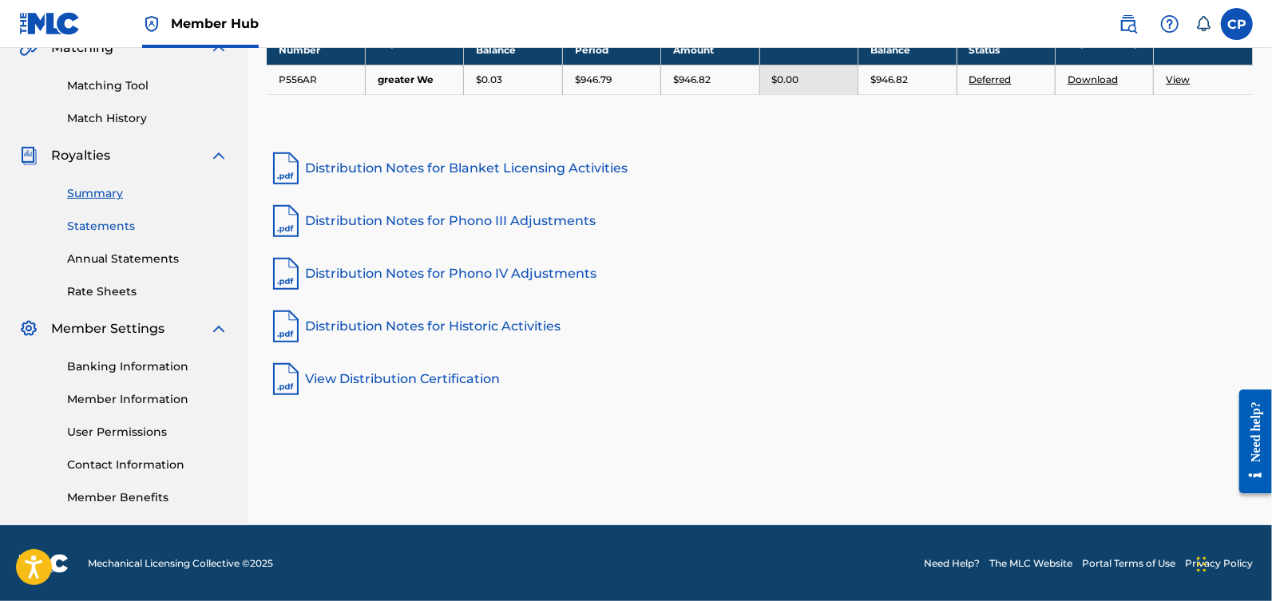
click at [108, 232] on link "Statements" at bounding box center [147, 226] width 161 height 17
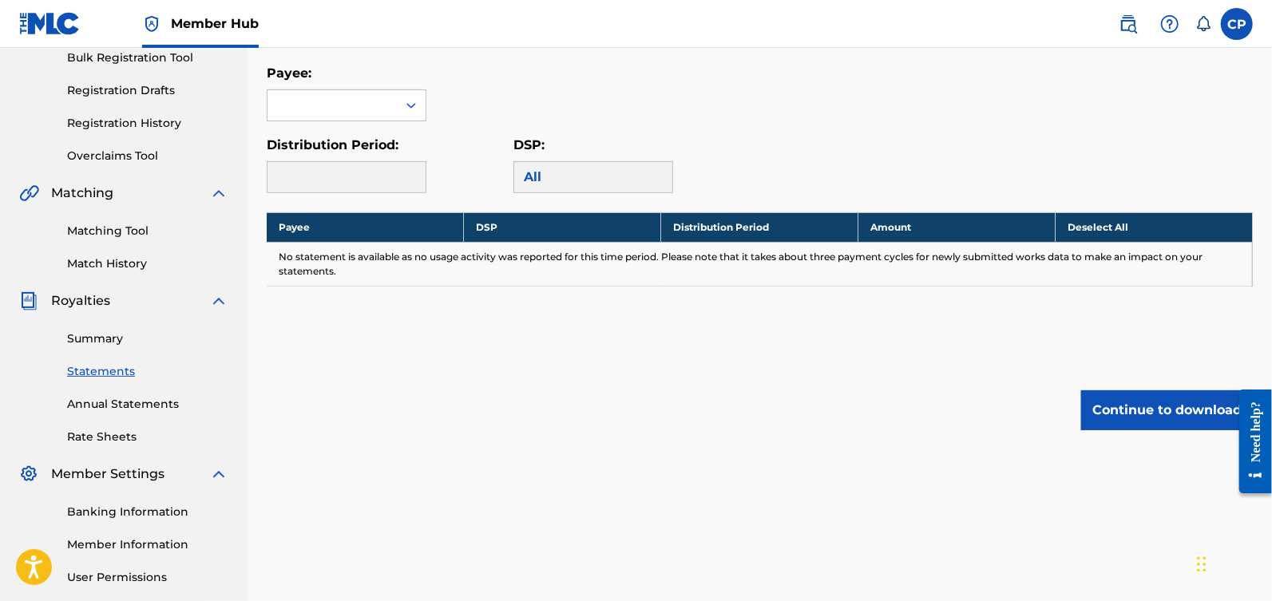
scroll to position [236, 0]
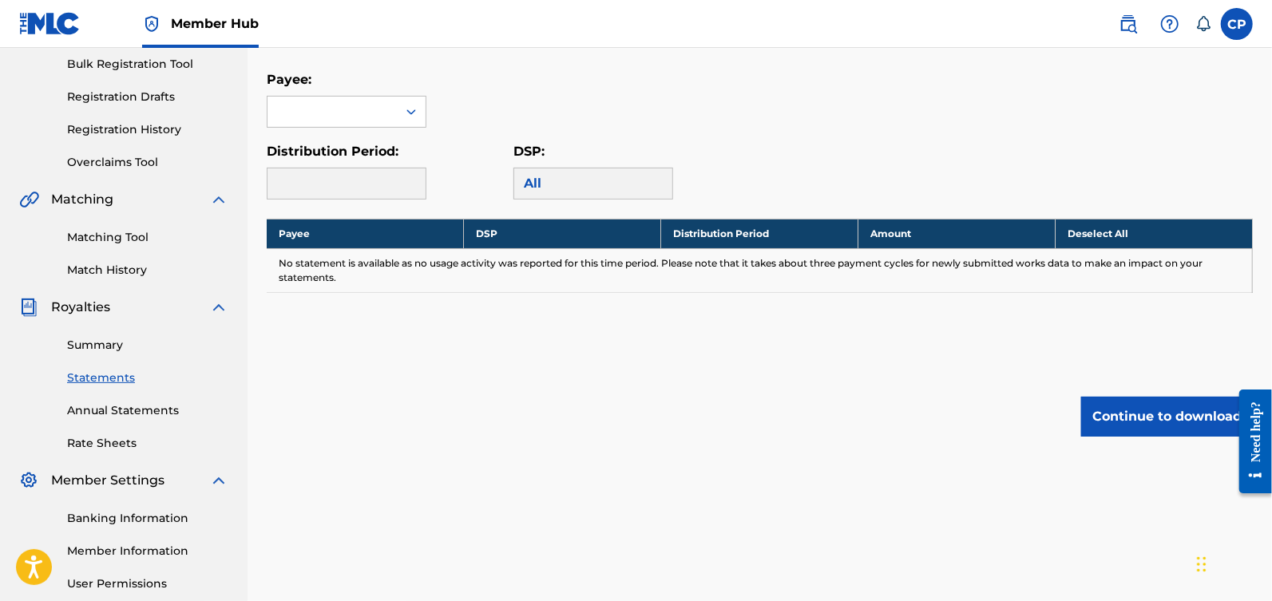
click at [118, 399] on div "Summary Statements Annual Statements Rate Sheets" at bounding box center [123, 384] width 209 height 135
click at [118, 404] on link "Annual Statements" at bounding box center [147, 410] width 161 height 17
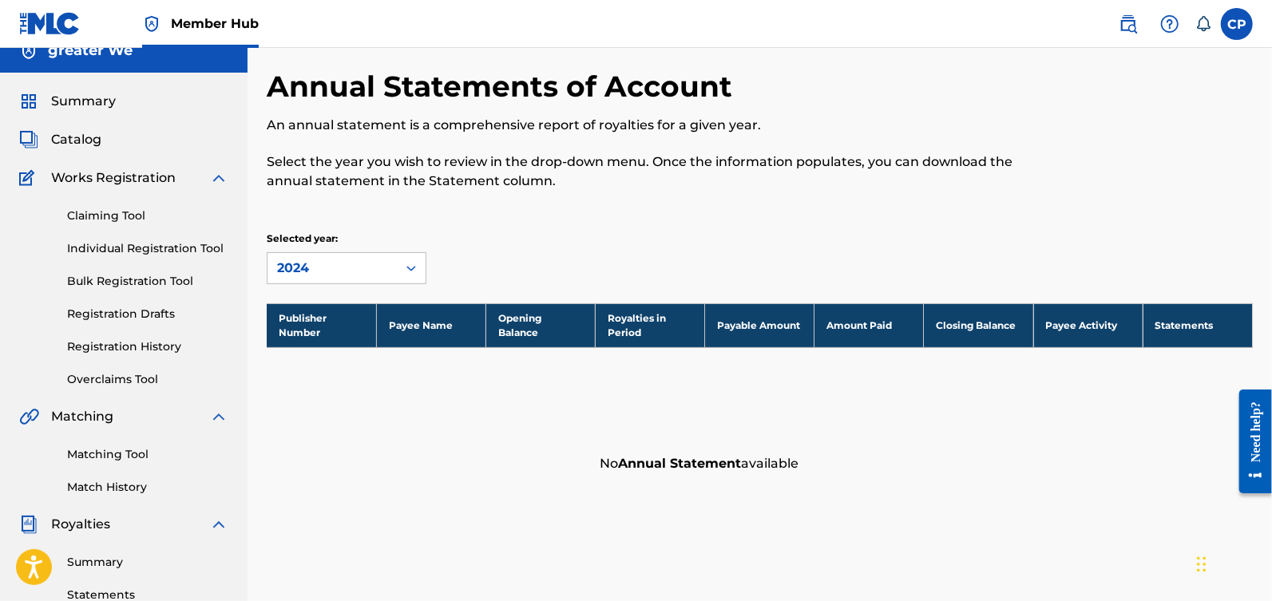
scroll to position [20, 0]
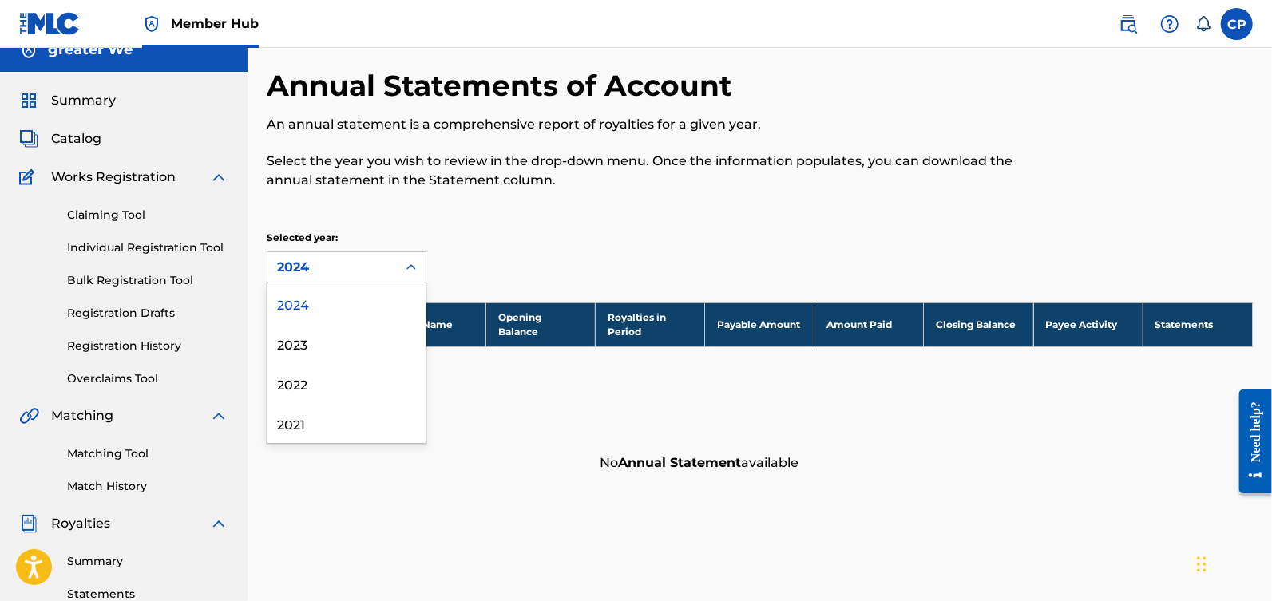
click at [371, 261] on div "2024" at bounding box center [332, 267] width 110 height 19
